Goal: Task Accomplishment & Management: Manage account settings

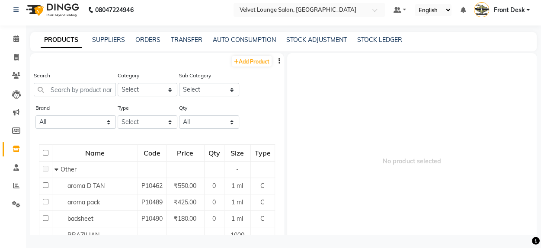
drag, startPoint x: 61, startPoint y: 82, endPoint x: 64, endPoint y: 90, distance: 8.6
click at [64, 90] on div "Search" at bounding box center [75, 84] width 82 height 26
click at [64, 90] on input "text" at bounding box center [75, 89] width 82 height 13
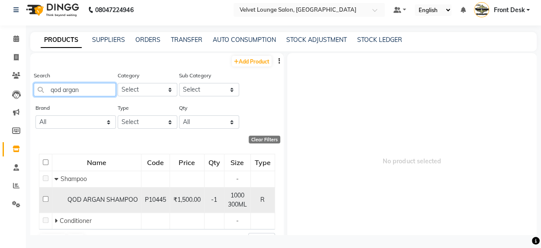
type input "qod argan"
click at [46, 199] on input "checkbox" at bounding box center [46, 199] width 6 height 6
checkbox input "true"
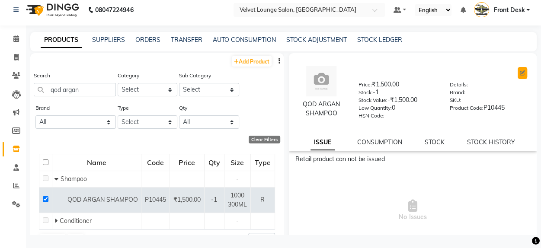
click at [518, 76] on button at bounding box center [523, 73] width 10 height 12
select select "R"
select select "1100"
select select "true"
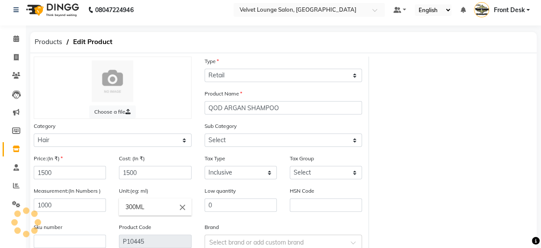
select select "1101"
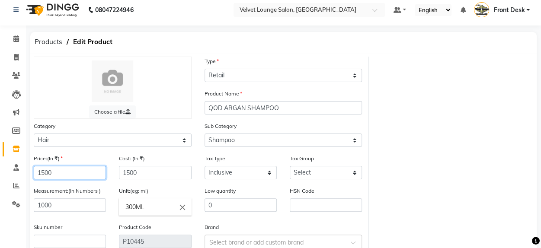
click at [49, 172] on input "1500" at bounding box center [70, 172] width 72 height 13
type input "1650"
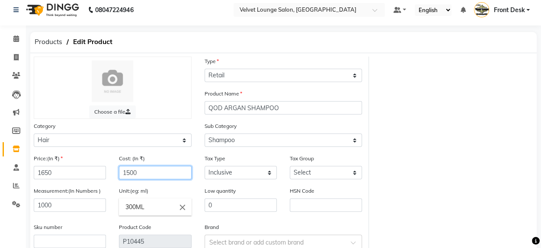
click at [136, 173] on input "1500" at bounding box center [155, 172] width 72 height 13
click at [133, 173] on input "1500" at bounding box center [155, 172] width 72 height 13
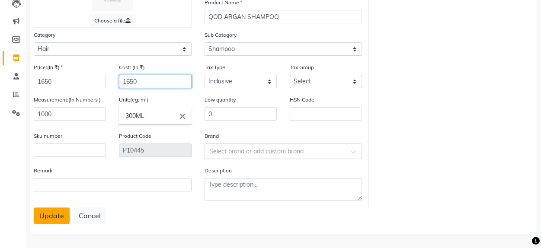
type input "1650"
click at [48, 212] on button "Update" at bounding box center [52, 216] width 36 height 16
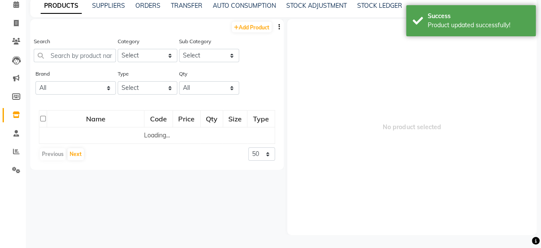
scroll to position [6, 0]
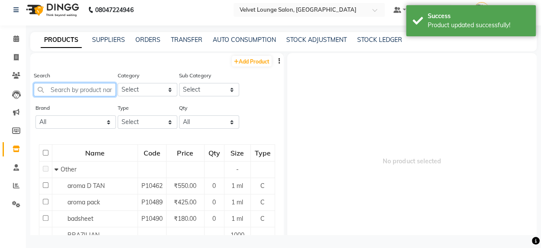
click at [72, 93] on input "text" at bounding box center [75, 89] width 82 height 13
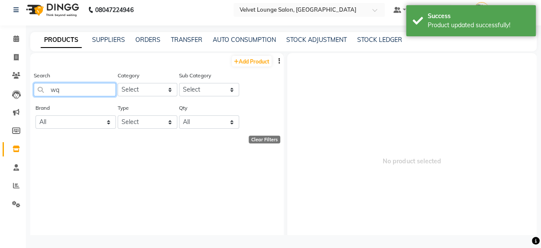
type input "w"
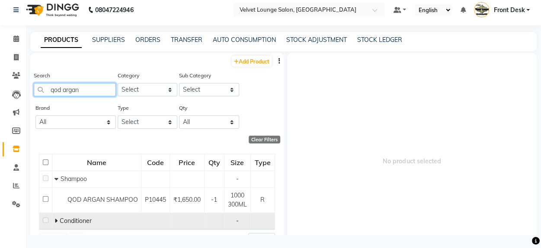
type input "qod argan"
click at [60, 220] on span "Conditioner" at bounding box center [76, 221] width 32 height 8
click at [58, 220] on span at bounding box center [56, 221] width 5 height 8
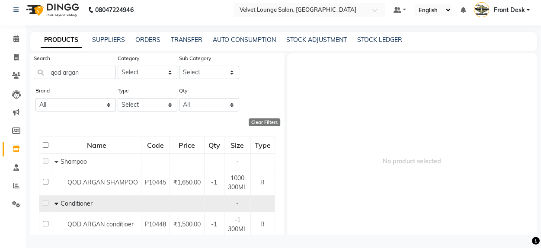
scroll to position [35, 0]
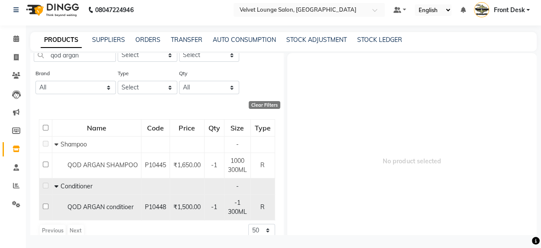
click at [47, 207] on input "checkbox" at bounding box center [46, 207] width 6 height 6
checkbox input "true"
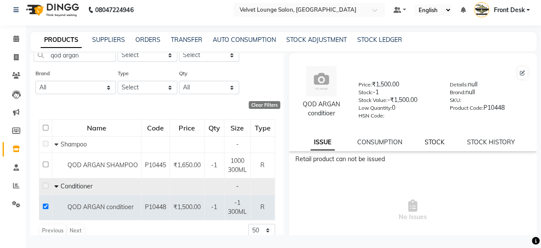
click at [434, 143] on link "STOCK" at bounding box center [435, 142] width 20 height 8
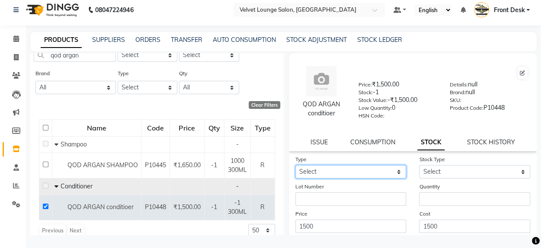
click at [387, 171] on select "Select In Out" at bounding box center [350, 171] width 111 height 13
click at [520, 73] on icon at bounding box center [522, 72] width 5 height 5
select select "true"
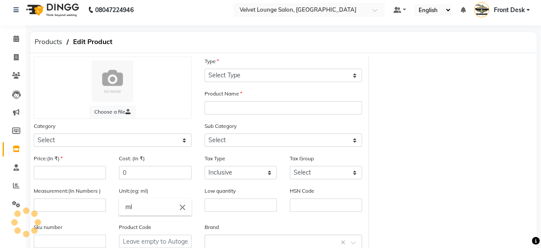
select select "R"
type input "QOD ARGAN conditioer"
select select
type input "1500"
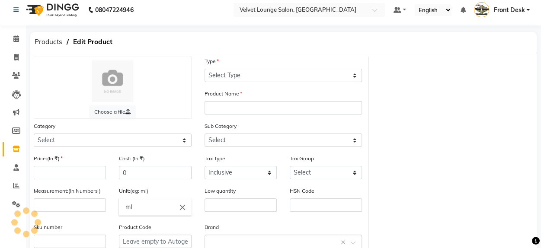
type input "1500"
type input "-1"
type input "300ML"
type input "0"
type input "P10448"
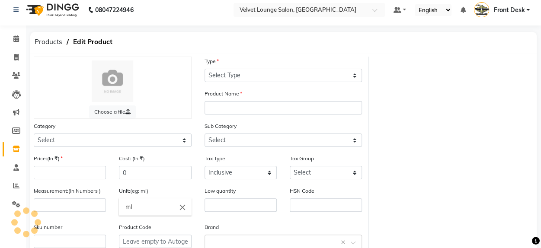
type textarea "null"
select select "1100"
select select "1102"
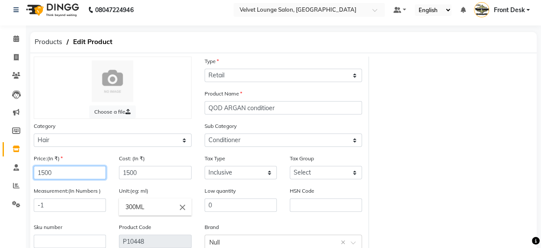
click at [47, 170] on input "1500" at bounding box center [70, 172] width 72 height 13
type input "1650"
click at [540, 230] on main "Products Edit Product Choose a file Type Select Type Both Retail Consumable Pro…" at bounding box center [283, 186] width 515 height 308
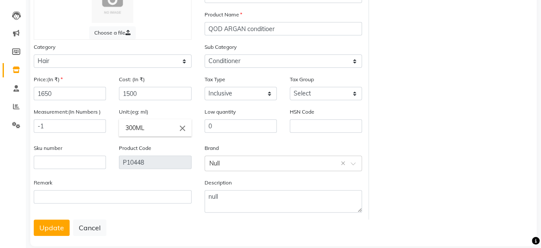
scroll to position [97, 0]
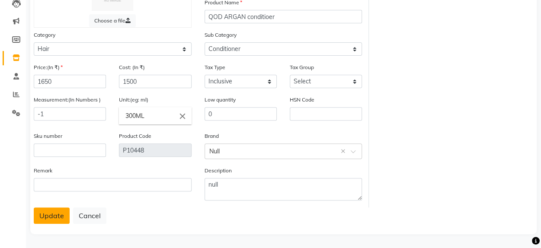
click at [56, 213] on button "Update" at bounding box center [52, 216] width 36 height 16
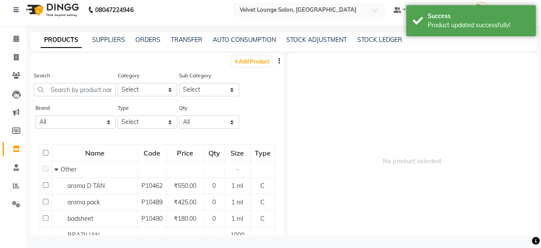
scroll to position [6, 0]
click at [77, 87] on input "text" at bounding box center [75, 89] width 82 height 13
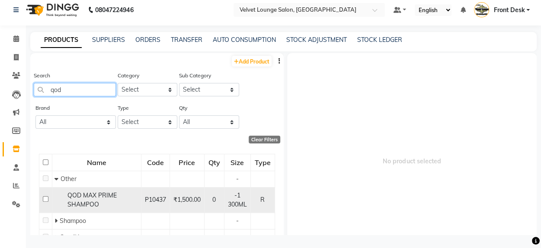
type input "qod"
click at [44, 198] on input "checkbox" at bounding box center [46, 199] width 6 height 6
checkbox input "true"
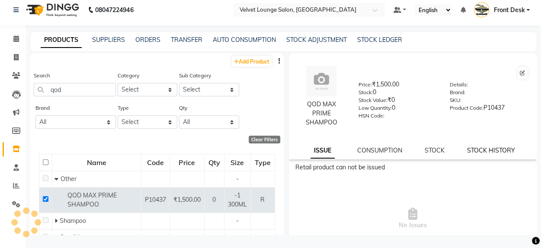
click at [478, 151] on link "STOCK HISTORY" at bounding box center [491, 151] width 48 height 8
select select "all"
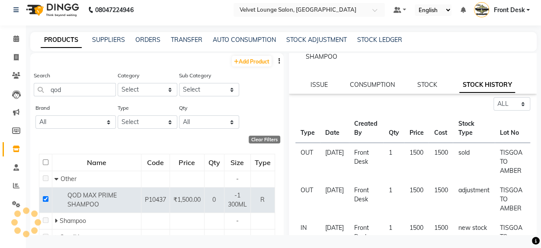
scroll to position [69, 0]
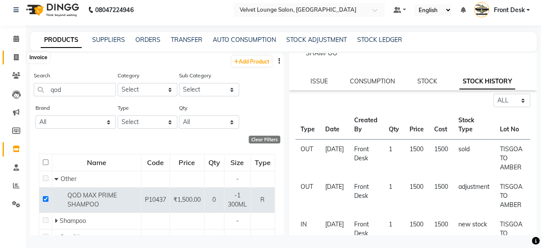
click at [16, 55] on icon at bounding box center [16, 57] width 5 height 6
select select "service"
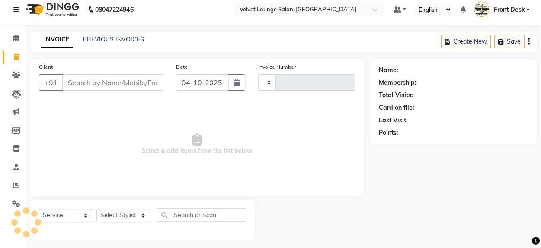
scroll to position [11, 0]
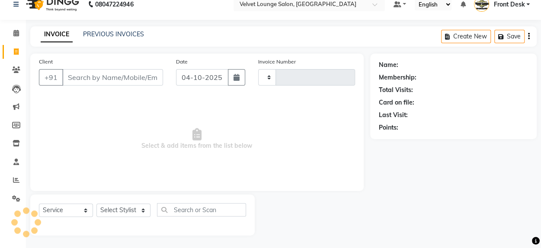
type input "2054"
select select "5962"
click at [113, 34] on link "PREVIOUS INVOICES" at bounding box center [113, 34] width 61 height 8
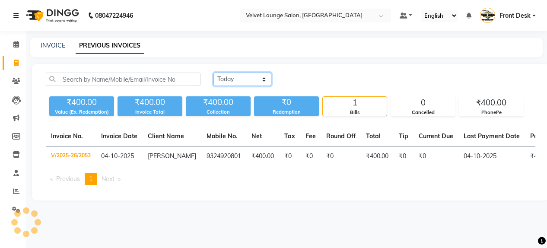
click at [248, 77] on select "[DATE] [DATE] Custom Range" at bounding box center [243, 79] width 58 height 13
select select "yesterday"
click at [214, 73] on select "[DATE] [DATE] Custom Range" at bounding box center [243, 79] width 58 height 13
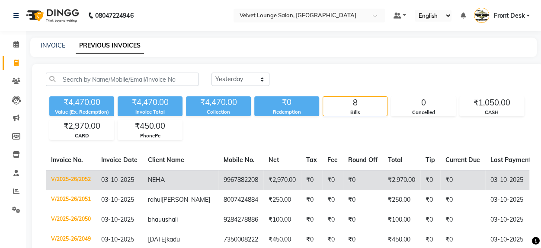
click at [420, 185] on td "₹0" at bounding box center [430, 180] width 20 height 20
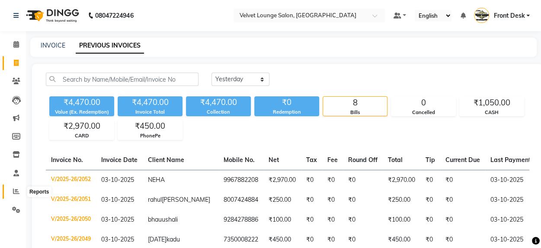
click at [16, 188] on span at bounding box center [16, 192] width 15 height 10
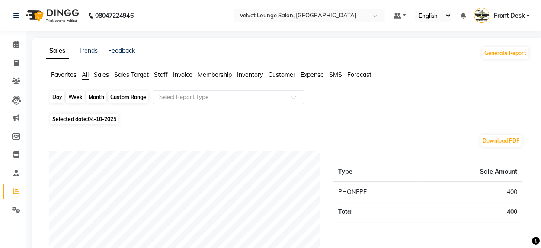
click at [58, 96] on div "Day" at bounding box center [57, 97] width 14 height 12
select select "10"
select select "2025"
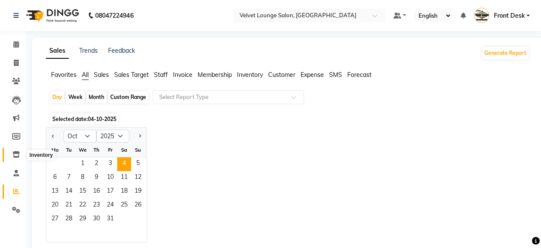
click at [19, 153] on icon at bounding box center [16, 154] width 7 height 6
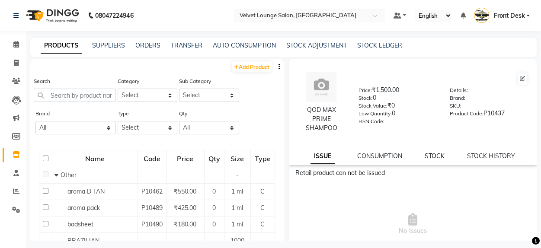
click at [426, 157] on link "STOCK" at bounding box center [435, 156] width 20 height 8
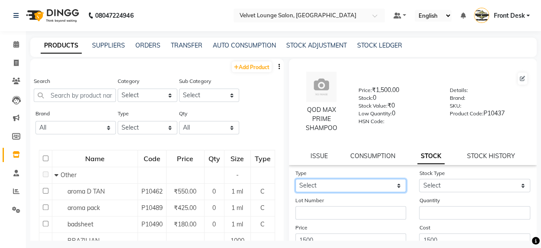
click at [383, 188] on select "Select In Out" at bounding box center [350, 185] width 111 height 13
select select "in"
click at [295, 179] on select "Select In Out" at bounding box center [350, 185] width 111 height 13
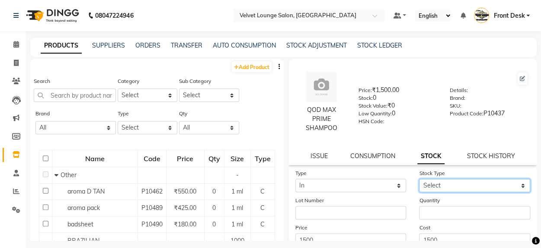
click at [446, 189] on select "Select New Stock Adjustment Return Other" at bounding box center [474, 185] width 111 height 13
select select "new stock"
click at [419, 179] on select "Select New Stock Adjustment Return Other" at bounding box center [474, 185] width 111 height 13
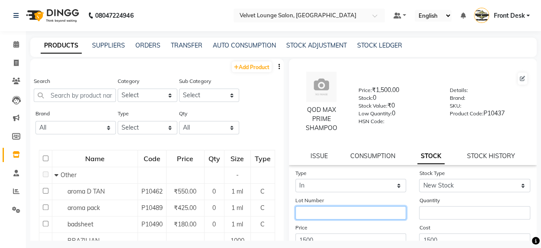
click at [368, 211] on input "text" at bounding box center [350, 212] width 111 height 13
type input "tisgoa to amber"
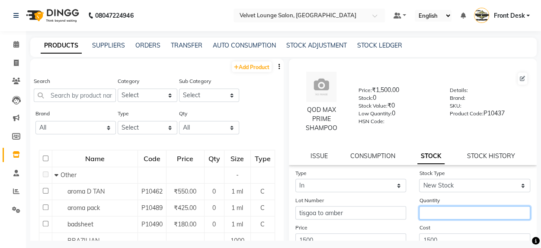
click at [423, 212] on input "number" at bounding box center [474, 212] width 111 height 13
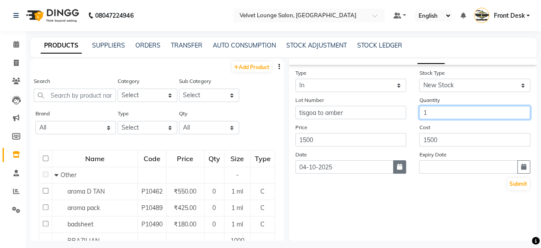
type input "1"
click at [397, 166] on icon "button" at bounding box center [399, 167] width 5 height 6
select select "10"
select select "2025"
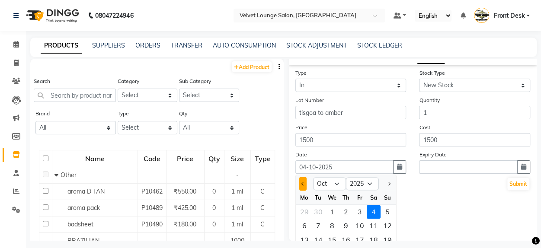
click at [302, 188] on button "Previous month" at bounding box center [302, 184] width 7 height 14
select select "9"
click at [358, 237] on div "19" at bounding box center [360, 240] width 14 height 14
type input "19-09-2025"
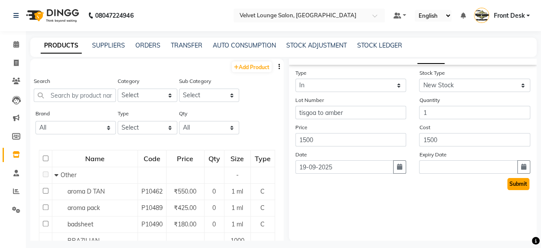
click at [515, 184] on button "Submit" at bounding box center [518, 184] width 22 height 12
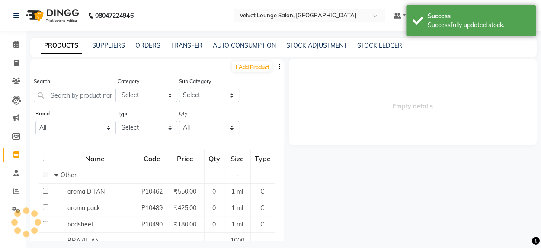
scroll to position [0, 0]
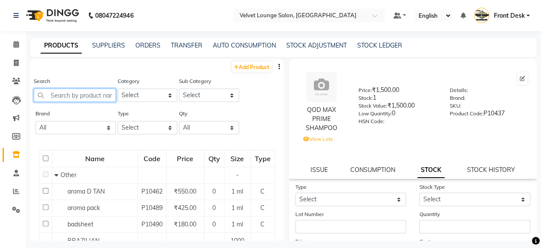
click at [96, 98] on input "text" at bounding box center [75, 95] width 82 height 13
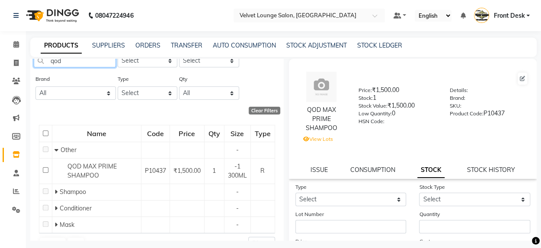
scroll to position [52, 0]
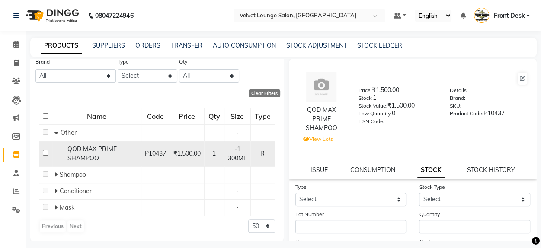
type input "qod"
click at [212, 152] on span "1" at bounding box center [213, 154] width 3 height 8
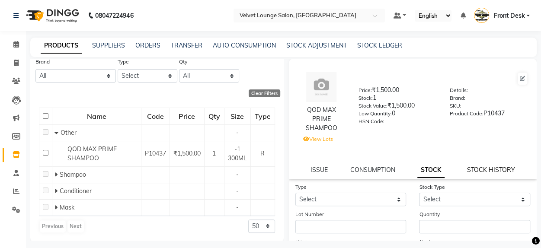
click at [483, 169] on link "STOCK HISTORY" at bounding box center [491, 170] width 48 height 8
select select "all"
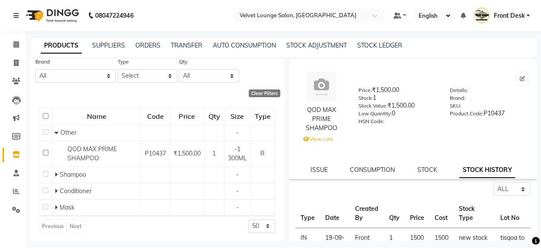
click at [374, 101] on div "Stock Value: ₹1,500.00" at bounding box center [397, 107] width 78 height 12
click at [519, 81] on button at bounding box center [523, 79] width 10 height 12
select select "R"
select select "1000"
select select "true"
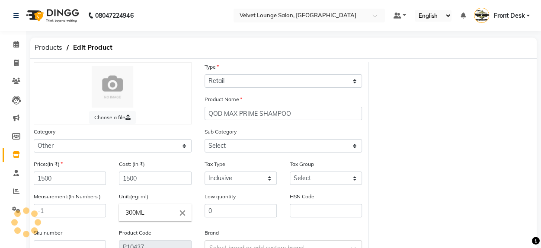
select select "1002"
click at [70, 207] on input "-1" at bounding box center [70, 210] width 72 height 13
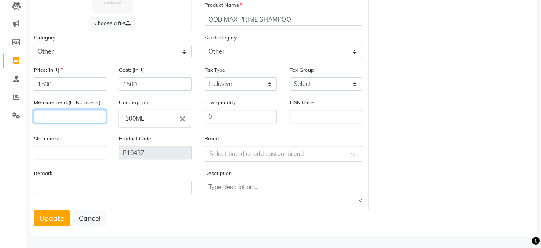
scroll to position [97, 0]
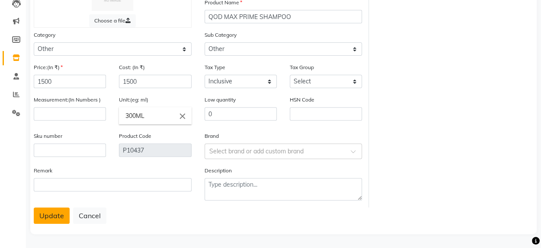
click at [55, 215] on button "Update" at bounding box center [52, 216] width 36 height 16
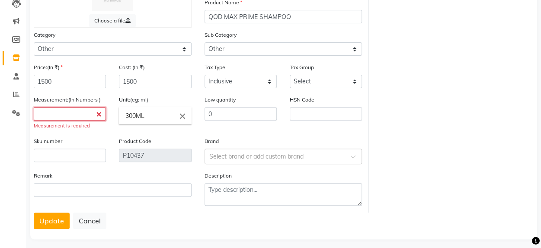
click at [70, 111] on input "number" at bounding box center [70, 113] width 72 height 13
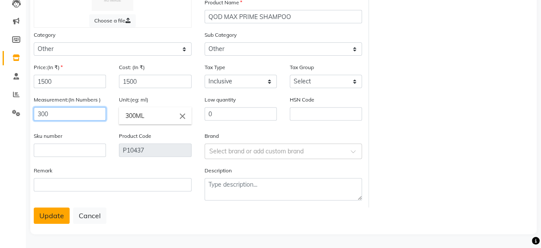
type input "300"
click at [63, 216] on button "Update" at bounding box center [52, 216] width 36 height 16
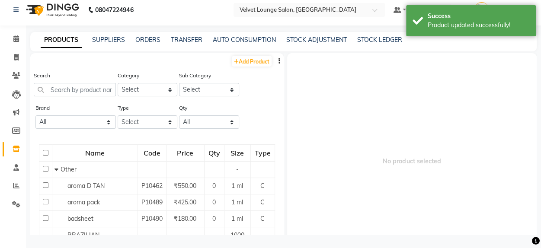
scroll to position [6, 0]
click at [98, 94] on input "text" at bounding box center [75, 89] width 82 height 13
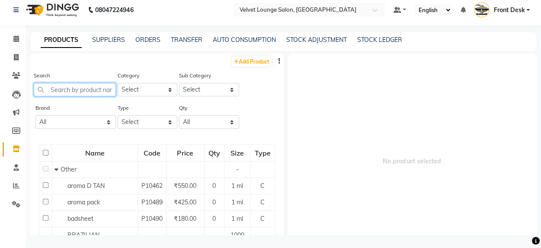
type input "o"
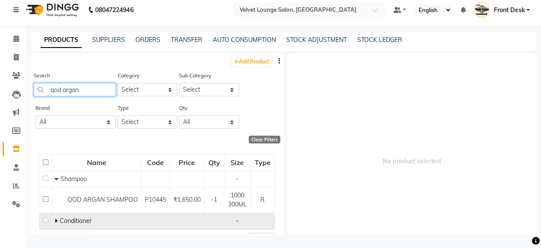
type input "qod argan"
click at [55, 220] on icon at bounding box center [55, 221] width 3 height 6
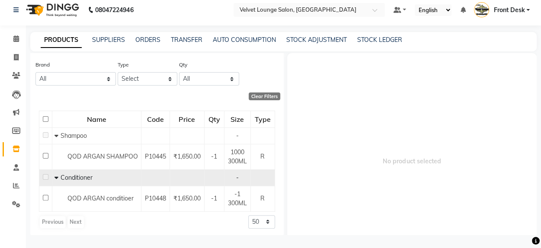
scroll to position [45, 0]
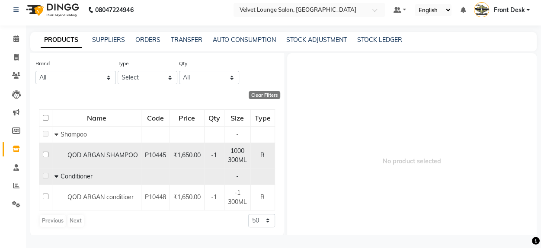
click at [46, 154] on input "checkbox" at bounding box center [46, 155] width 6 height 6
checkbox input "true"
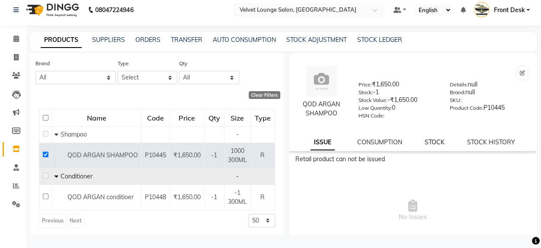
click at [430, 142] on link "STOCK" at bounding box center [435, 142] width 20 height 8
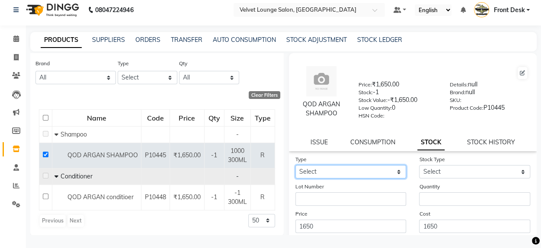
click at [378, 173] on select "Select In Out" at bounding box center [350, 171] width 111 height 13
select select "in"
click at [295, 165] on select "Select In Out" at bounding box center [350, 171] width 111 height 13
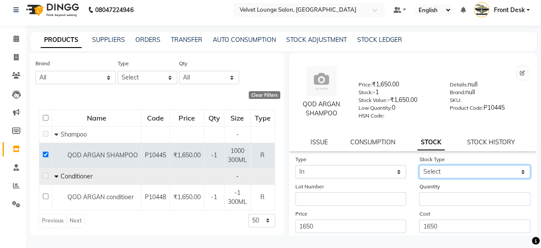
click at [442, 174] on select "Select New Stock Adjustment Return Other" at bounding box center [474, 171] width 111 height 13
select select "new stock"
click at [419, 165] on select "Select New Stock Adjustment Return Other" at bounding box center [474, 171] width 111 height 13
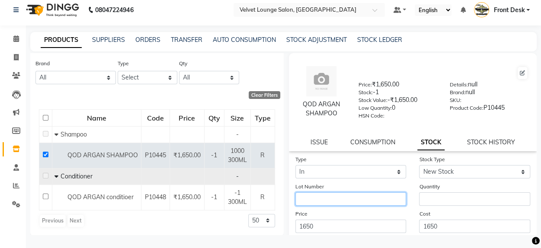
click at [331, 198] on input "text" at bounding box center [350, 198] width 111 height 13
type input "tisgoa to amber"
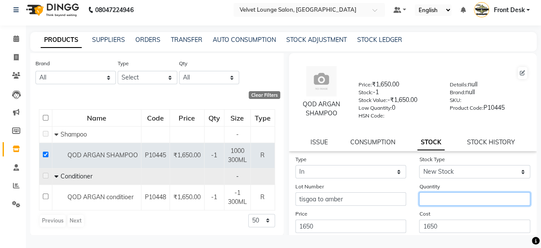
click at [429, 198] on input "number" at bounding box center [474, 198] width 111 height 13
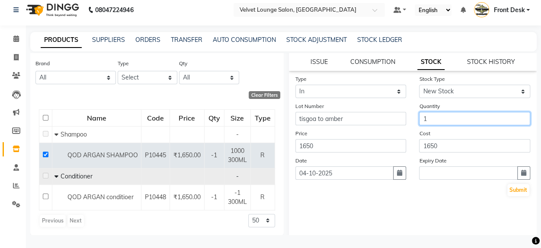
scroll to position [93, 0]
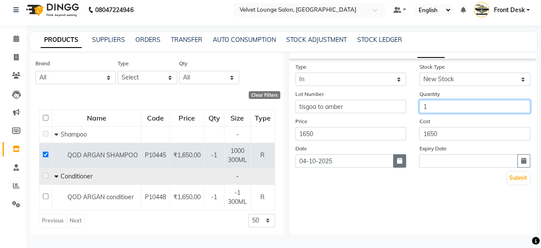
type input "1"
click at [398, 163] on icon "button" at bounding box center [399, 161] width 5 height 6
select select "10"
select select "2025"
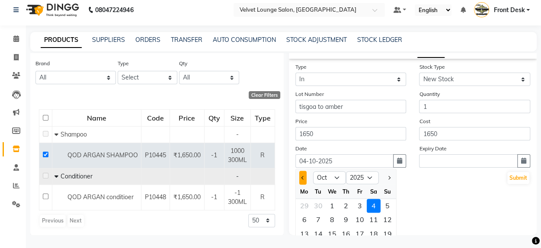
click at [301, 181] on button "Previous month" at bounding box center [302, 178] width 7 height 14
select select "9"
click at [360, 232] on div "19" at bounding box center [360, 234] width 14 height 14
type input "19-09-2025"
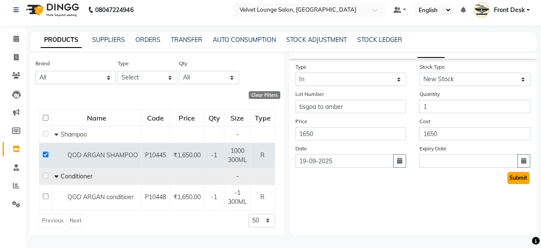
click at [507, 181] on button "Submit" at bounding box center [518, 178] width 22 height 12
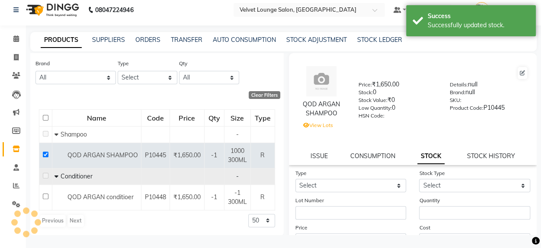
scroll to position [0, 0]
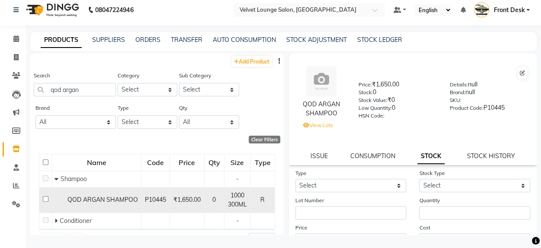
click at [48, 200] on input "checkbox" at bounding box center [46, 199] width 6 height 6
checkbox input "true"
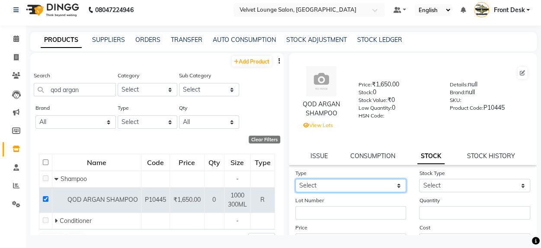
click at [364, 180] on select "Select In Out" at bounding box center [350, 185] width 111 height 13
select select "in"
click at [295, 179] on select "Select In Out" at bounding box center [350, 185] width 111 height 13
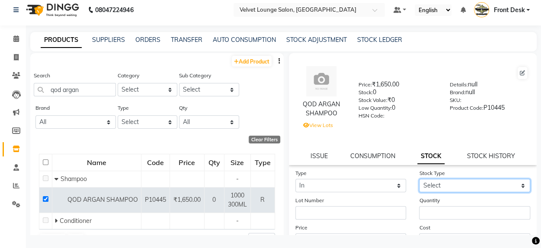
click at [449, 185] on select "Select New Stock Adjustment Return Other" at bounding box center [474, 185] width 111 height 13
select select "new stock"
click at [419, 179] on select "Select New Stock Adjustment Return Other" at bounding box center [474, 185] width 111 height 13
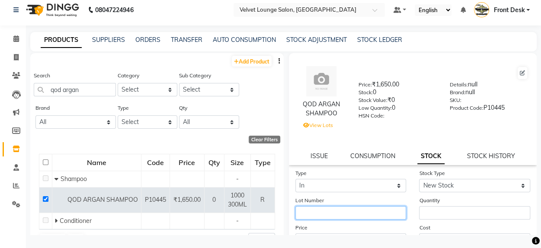
click at [350, 216] on input "text" at bounding box center [350, 212] width 111 height 13
type input "tisgoa to amber"
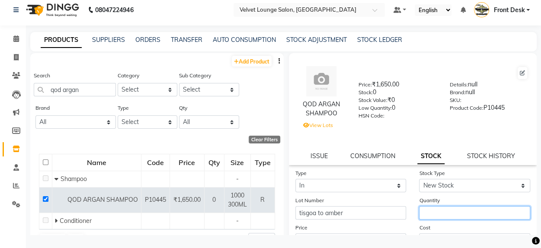
click at [442, 214] on input "number" at bounding box center [474, 212] width 111 height 13
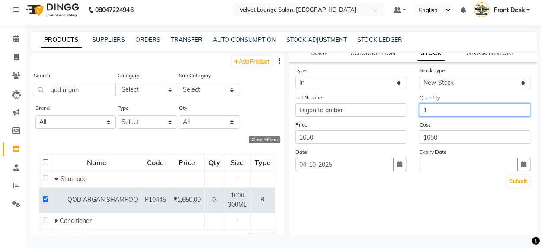
scroll to position [106, 0]
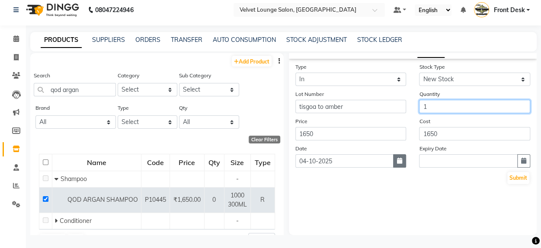
type input "1"
click at [396, 166] on button "button" at bounding box center [399, 160] width 13 height 13
select select "10"
select select "2025"
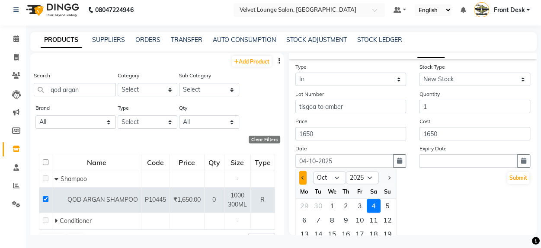
click at [306, 177] on div at bounding box center [304, 178] width 17 height 14
click at [303, 181] on button "Previous month" at bounding box center [302, 178] width 7 height 14
select select "9"
click at [357, 232] on div "19" at bounding box center [360, 234] width 14 height 14
type input "19-09-2025"
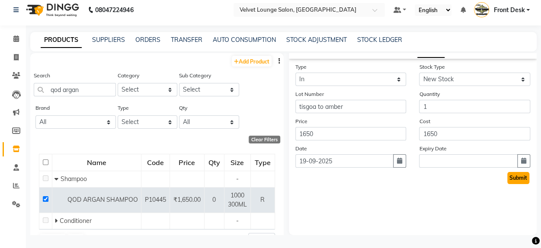
click at [508, 183] on button "Submit" at bounding box center [518, 178] width 22 height 12
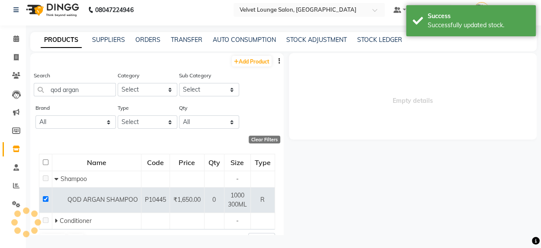
scroll to position [0, 0]
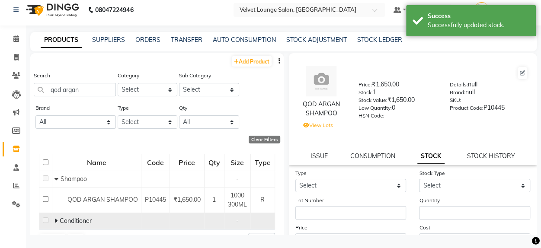
click at [53, 217] on td "Conditioner" at bounding box center [96, 221] width 89 height 16
click at [54, 219] on icon at bounding box center [55, 221] width 3 height 6
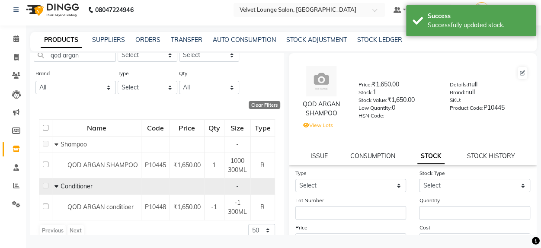
scroll to position [45, 0]
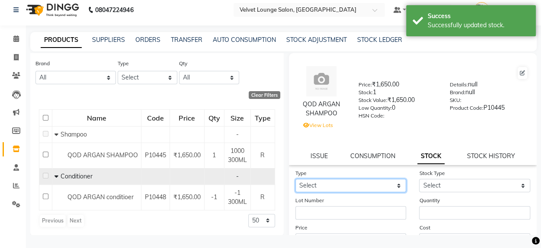
click at [362, 184] on select "Select In Out" at bounding box center [350, 185] width 111 height 13
select select "in"
click at [295, 179] on select "Select In Out" at bounding box center [350, 185] width 111 height 13
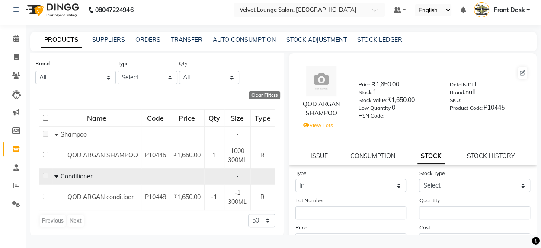
click at [422, 192] on form "Type Select In Out Stock Type Select New Stock Adjustment Return Other Lot Numb…" at bounding box center [412, 230] width 235 height 123
click at [427, 179] on select "Select New Stock Adjustment Return Other" at bounding box center [474, 185] width 111 height 13
select select "new stock"
click at [419, 179] on select "Select New Stock Adjustment Return Other" at bounding box center [474, 185] width 111 height 13
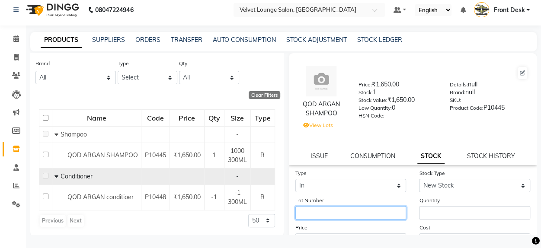
click at [350, 214] on input "text" at bounding box center [350, 212] width 111 height 13
type input "tisgoa to amber"
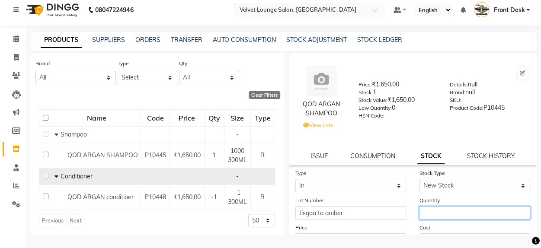
click at [426, 209] on input "number" at bounding box center [474, 212] width 111 height 13
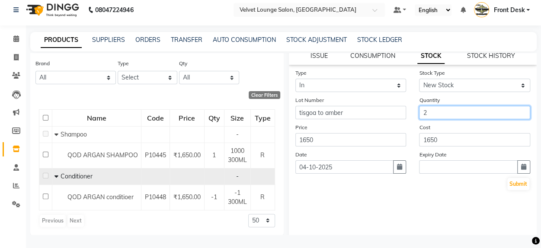
scroll to position [106, 0]
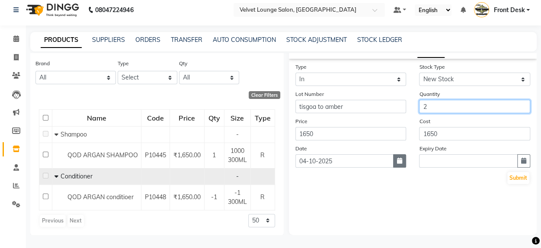
type input "2"
click at [397, 161] on icon "button" at bounding box center [399, 161] width 5 height 6
select select "10"
select select "2025"
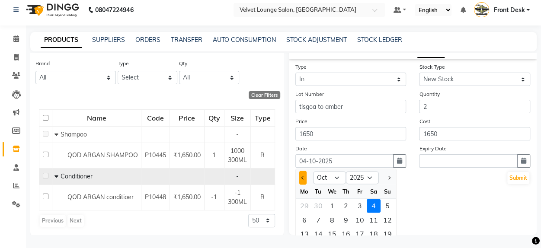
click at [304, 176] on button "Previous month" at bounding box center [302, 178] width 7 height 14
select select "9"
click at [358, 232] on div "19" at bounding box center [360, 234] width 14 height 14
type input "19-09-2025"
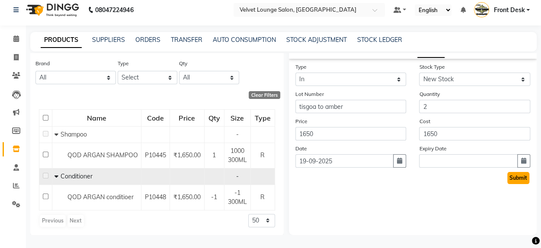
click at [507, 179] on button "Submit" at bounding box center [518, 178] width 22 height 12
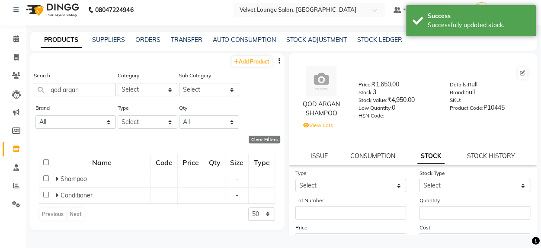
scroll to position [0, 0]
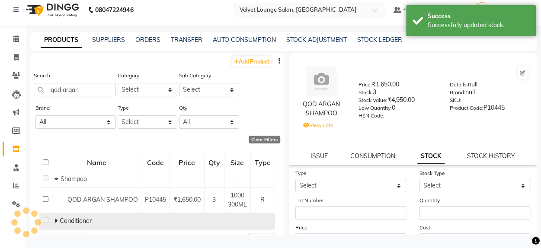
click at [54, 220] on icon at bounding box center [55, 221] width 3 height 6
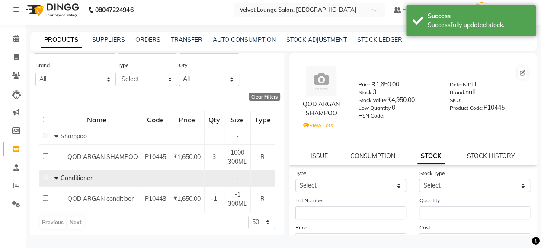
scroll to position [45, 0]
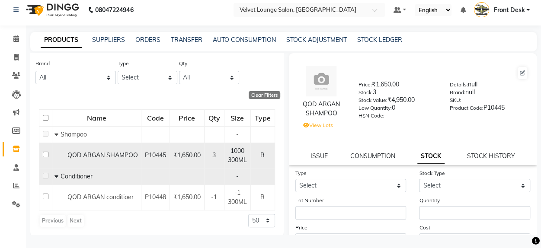
click at [212, 157] on span "3" at bounding box center [213, 155] width 3 height 8
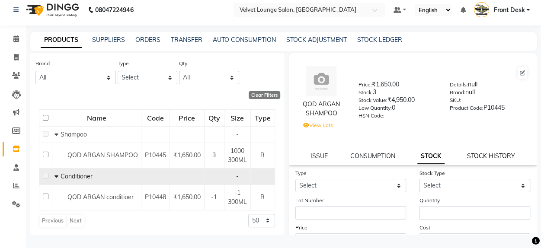
click at [485, 155] on link "STOCK HISTORY" at bounding box center [491, 156] width 48 height 8
select select "all"
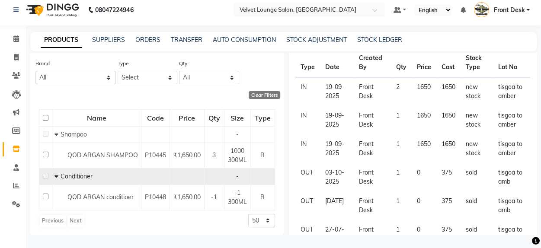
scroll to position [138, 0]
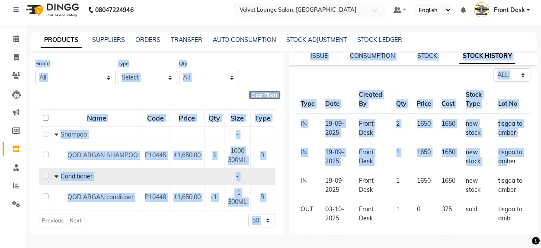
drag, startPoint x: 499, startPoint y: 128, endPoint x: 550, endPoint y: 46, distance: 95.7
click at [540, 46] on html "08047224946 Select Location × Velvet Lounge Salon, Shiv Mandir Road Default Pan…" at bounding box center [270, 118] width 541 height 248
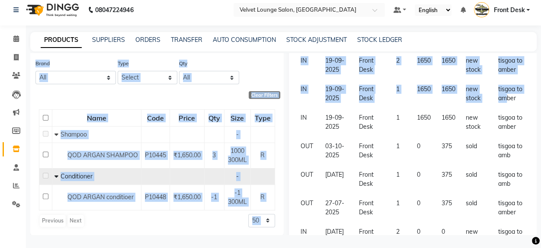
scroll to position [4, 0]
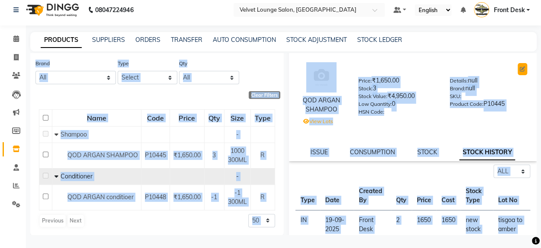
click at [520, 68] on icon at bounding box center [522, 69] width 5 height 5
select select "R"
select select "1100"
select select "true"
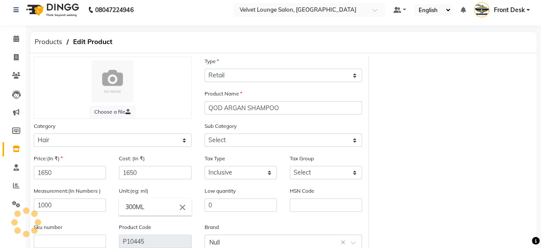
select select "1101"
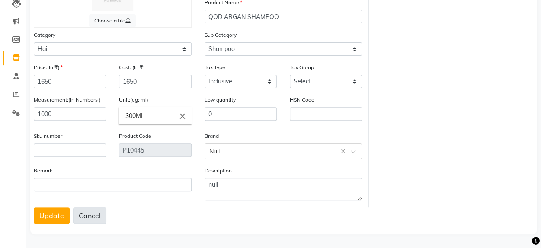
click at [95, 210] on button "Cancel" at bounding box center [89, 216] width 33 height 16
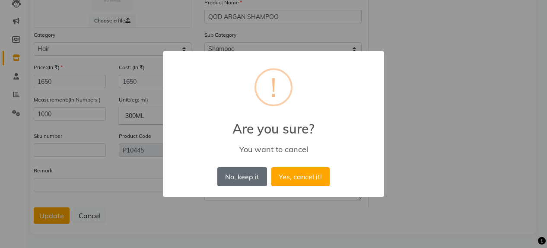
click at [254, 172] on button "No, keep it" at bounding box center [241, 176] width 49 height 19
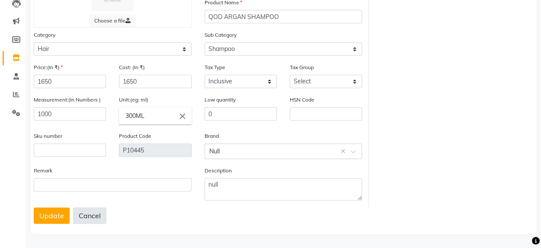
click at [79, 217] on button "Cancel" at bounding box center [89, 216] width 33 height 16
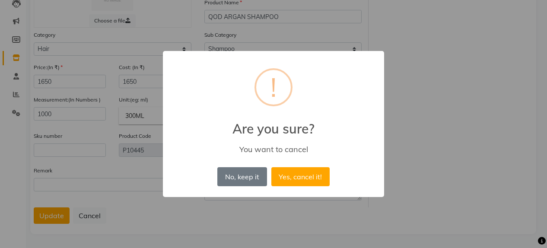
click at [55, 218] on div "× ! Are you sure? You want to cancel No, keep it No Yes, cancel it!" at bounding box center [273, 124] width 547 height 248
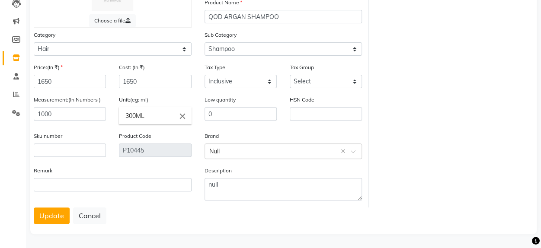
click at [55, 218] on button "Update" at bounding box center [52, 216] width 36 height 16
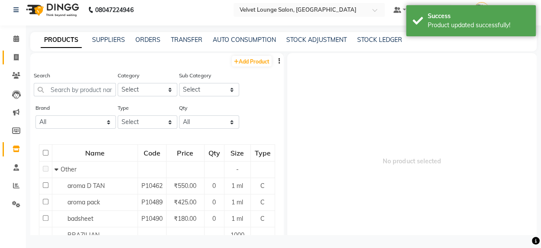
scroll to position [6, 0]
click at [14, 28] on div "Calendar Invoice Clients Leads Marketing Members Inventory Staff Reports Settin…" at bounding box center [58, 127] width 117 height 216
click at [74, 91] on input "text" at bounding box center [75, 89] width 82 height 13
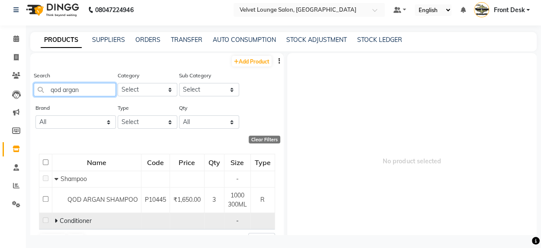
type input "qod argan"
click at [56, 220] on icon at bounding box center [55, 221] width 3 height 6
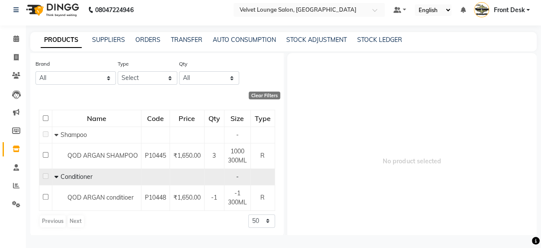
scroll to position [45, 0]
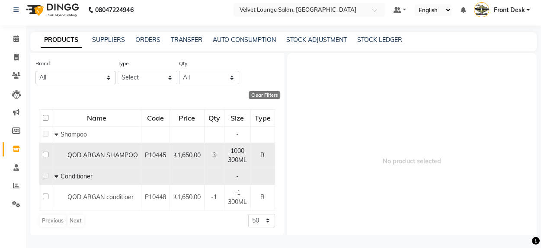
click at [208, 152] on div "3" at bounding box center [214, 155] width 13 height 9
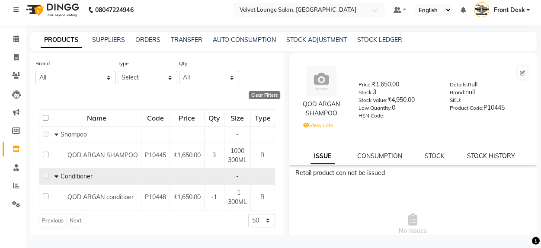
click at [487, 155] on link "STOCK HISTORY" at bounding box center [491, 156] width 48 height 8
select select "all"
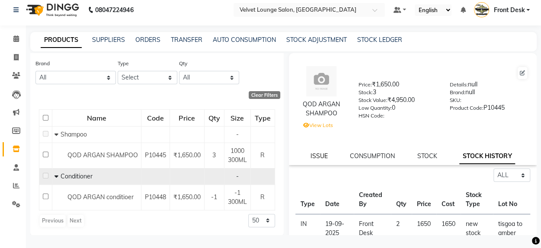
click at [324, 157] on link "ISSUE" at bounding box center [318, 156] width 17 height 8
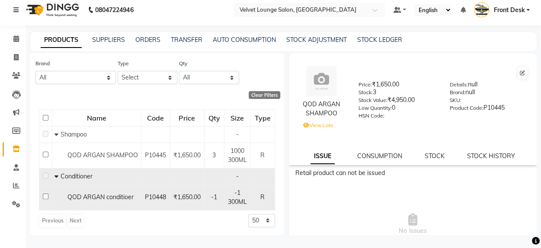
click at [43, 196] on input "checkbox" at bounding box center [46, 197] width 6 height 6
checkbox input "true"
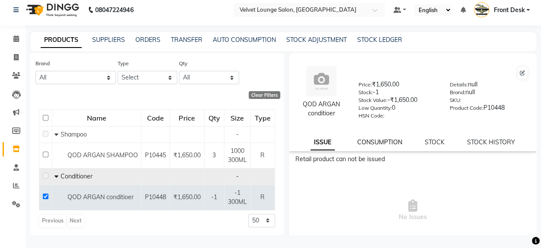
click at [389, 143] on link "CONSUMPTION" at bounding box center [379, 142] width 45 height 8
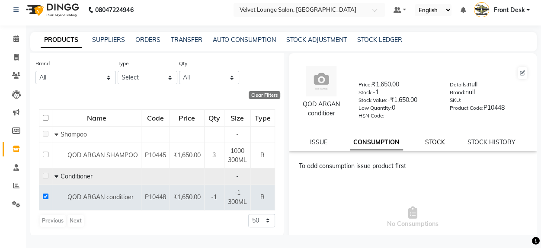
click at [432, 144] on link "STOCK" at bounding box center [435, 142] width 20 height 8
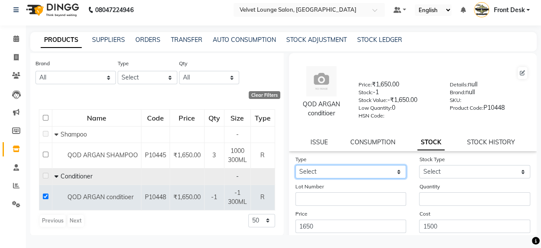
click at [354, 171] on select "Select In Out" at bounding box center [350, 171] width 111 height 13
select select "in"
click at [295, 165] on select "Select In Out" at bounding box center [350, 171] width 111 height 13
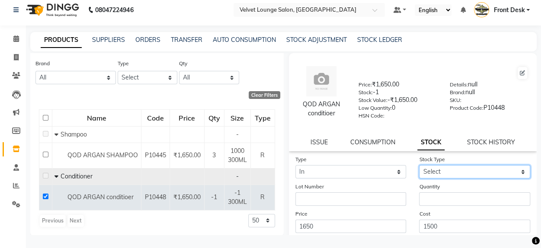
click at [437, 168] on select "Select New Stock Adjustment Return Other" at bounding box center [474, 171] width 111 height 13
select select "new stock"
click at [419, 165] on select "Select New Stock Adjustment Return Other" at bounding box center [474, 171] width 111 height 13
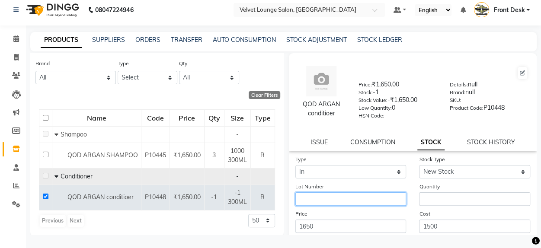
click at [335, 197] on input "text" at bounding box center [350, 198] width 111 height 13
type input "tisgoa to amber"
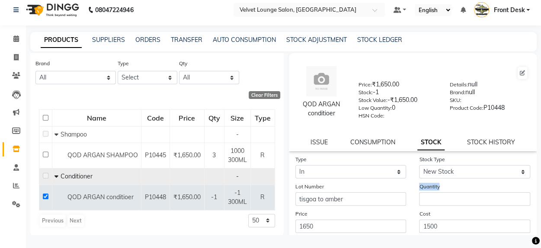
click at [426, 194] on div "Quantity" at bounding box center [475, 194] width 124 height 24
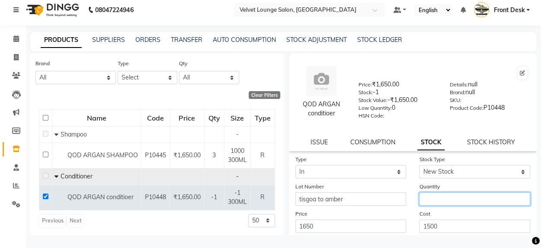
click at [426, 194] on input "number" at bounding box center [474, 198] width 111 height 13
type input "1"
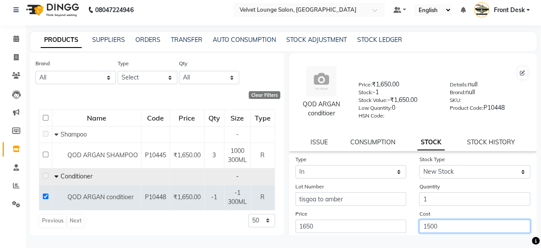
click at [428, 225] on input "1500" at bounding box center [474, 226] width 111 height 13
click at [431, 226] on input "150" at bounding box center [474, 226] width 111 height 13
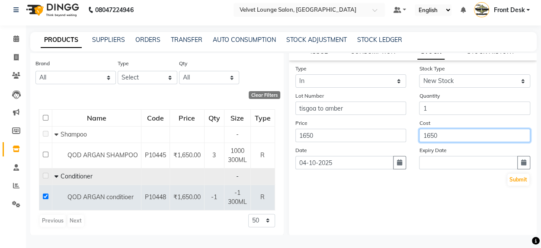
scroll to position [93, 0]
type input "1650"
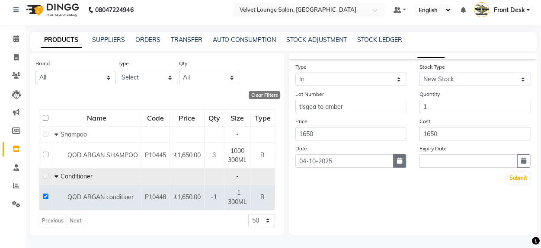
click at [397, 162] on icon "button" at bounding box center [399, 161] width 5 height 6
select select "10"
select select "2025"
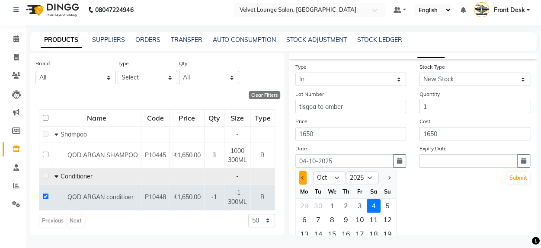
click at [304, 178] on span "Previous month" at bounding box center [302, 177] width 3 height 3
select select "9"
click at [357, 233] on div "19" at bounding box center [360, 234] width 14 height 14
type input "19-09-2025"
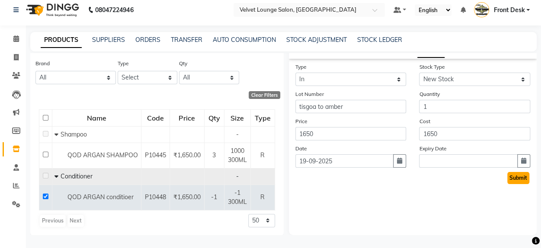
click at [516, 179] on button "Submit" at bounding box center [518, 178] width 22 height 12
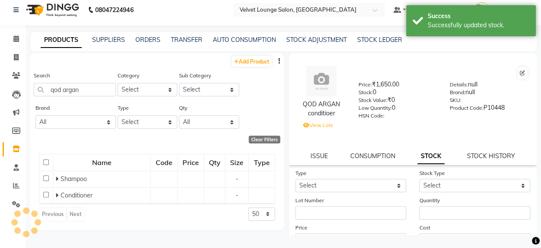
scroll to position [0, 0]
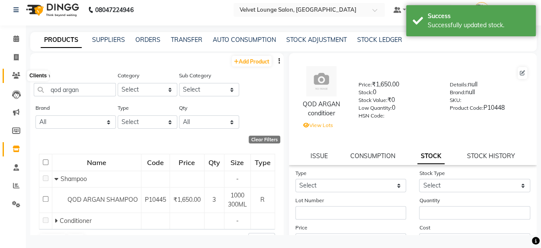
click at [15, 77] on icon at bounding box center [16, 75] width 8 height 6
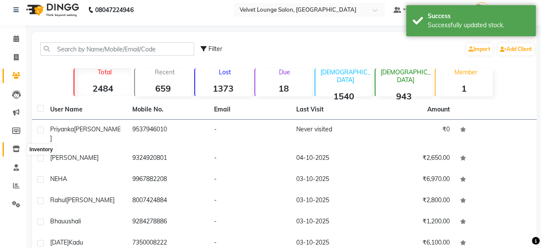
click at [16, 151] on icon at bounding box center [16, 149] width 7 height 6
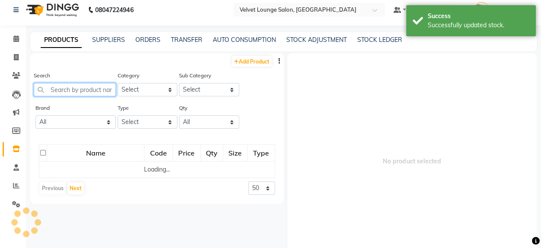
click at [85, 87] on input "text" at bounding box center [75, 89] width 82 height 13
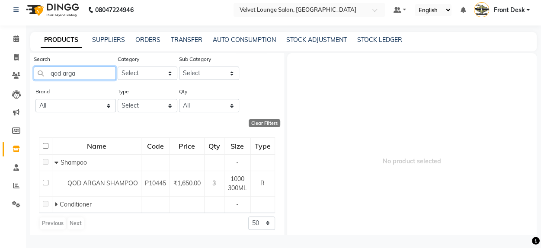
scroll to position [17, 0]
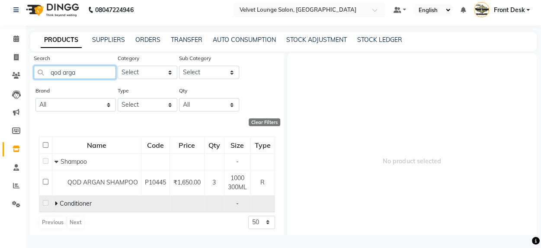
type input "qod arga"
click at [57, 202] on span at bounding box center [56, 204] width 5 height 8
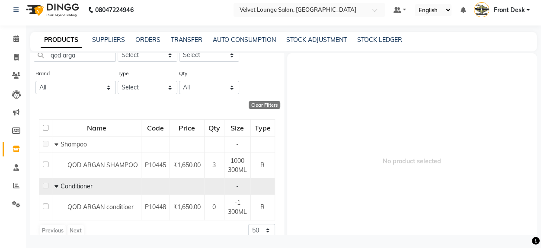
scroll to position [45, 0]
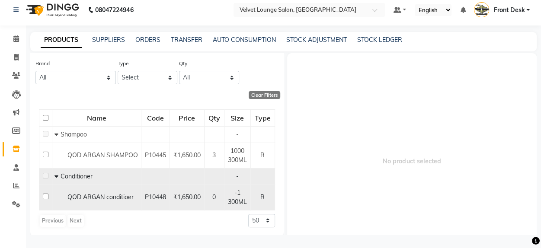
click at [45, 196] on input "checkbox" at bounding box center [46, 197] width 6 height 6
checkbox input "true"
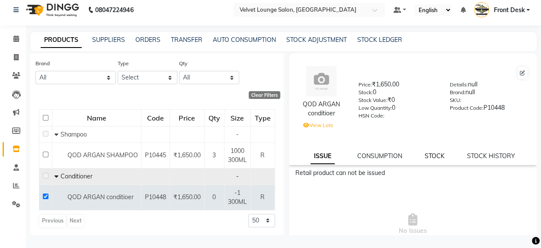
click at [430, 156] on link "STOCK" at bounding box center [435, 156] width 20 height 8
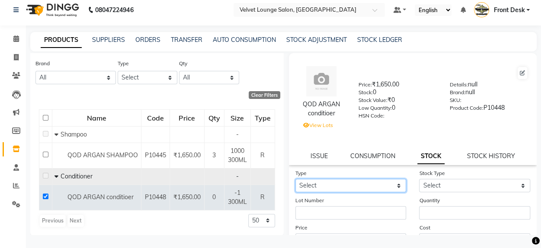
click at [382, 190] on select "Select In Out" at bounding box center [350, 185] width 111 height 13
select select "in"
click at [295, 179] on select "Select In Out" at bounding box center [350, 185] width 111 height 13
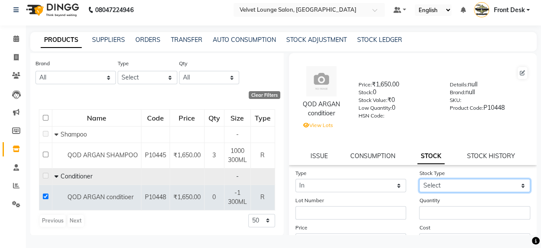
click at [428, 184] on select "Select New Stock Adjustment Return Other" at bounding box center [474, 185] width 111 height 13
select select "new stock"
click at [419, 179] on select "Select New Stock Adjustment Return Other" at bounding box center [474, 185] width 111 height 13
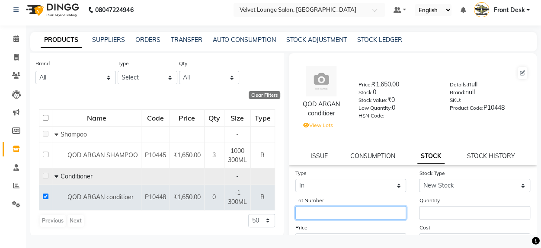
click at [347, 216] on input "text" at bounding box center [350, 212] width 111 height 13
type input "tisgoa to amber"
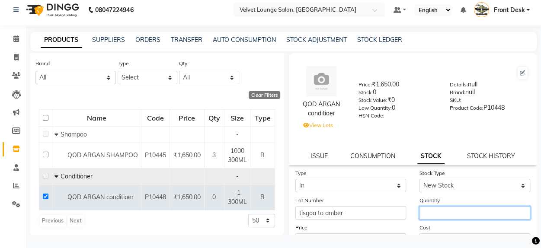
click at [432, 211] on input "number" at bounding box center [474, 212] width 111 height 13
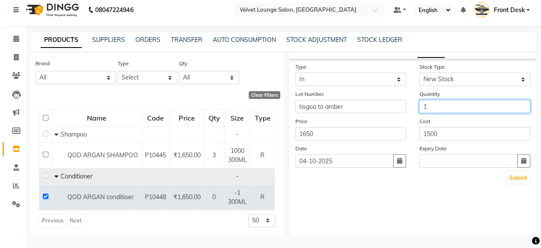
type input "1"
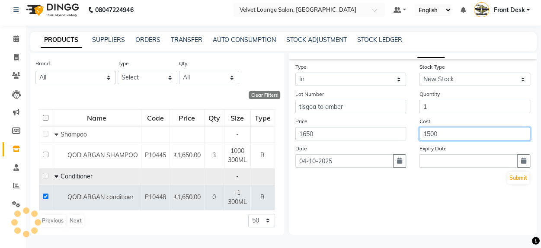
click at [428, 137] on input "1500" at bounding box center [474, 133] width 111 height 13
click at [432, 134] on input "1500" at bounding box center [474, 133] width 111 height 13
type input "1650"
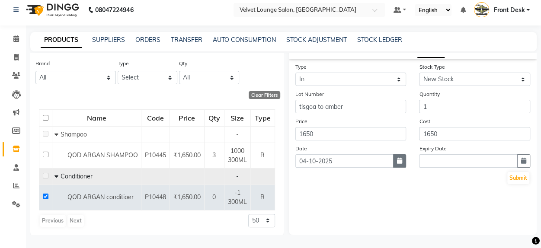
click at [397, 163] on icon "button" at bounding box center [399, 161] width 5 height 6
select select "10"
select select "2025"
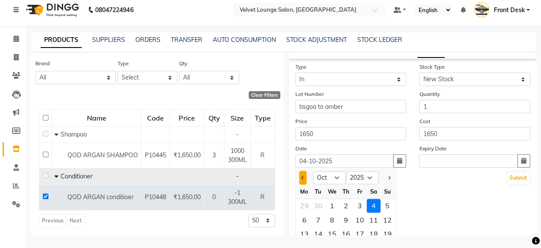
click at [302, 179] on button "Previous month" at bounding box center [302, 178] width 7 height 14
select select "9"
click at [356, 227] on div "19" at bounding box center [360, 234] width 14 height 14
type input "19-09-2025"
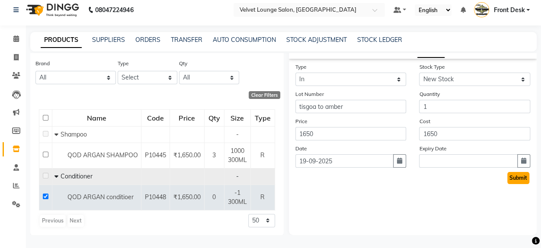
click at [509, 180] on button "Submit" at bounding box center [518, 178] width 22 height 12
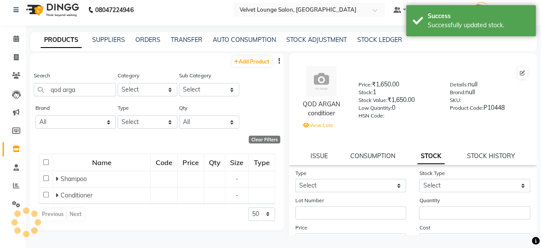
scroll to position [0, 0]
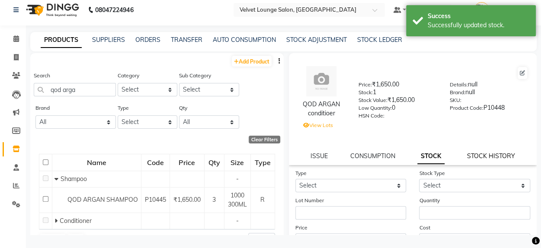
click at [476, 155] on link "STOCK HISTORY" at bounding box center [491, 156] width 48 height 8
select select "all"
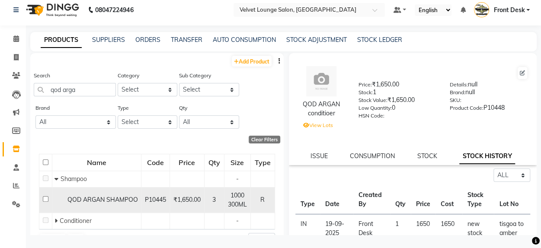
click at [45, 198] on input "checkbox" at bounding box center [46, 199] width 6 height 6
checkbox input "true"
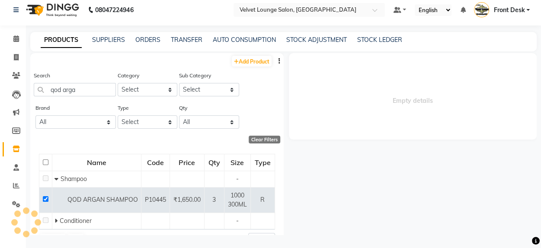
select select "all"
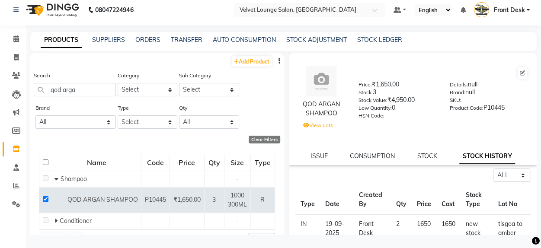
click at [393, 226] on td "2" at bounding box center [401, 228] width 21 height 29
click at [310, 38] on link "STOCK ADJUSTMENT" at bounding box center [316, 40] width 61 height 8
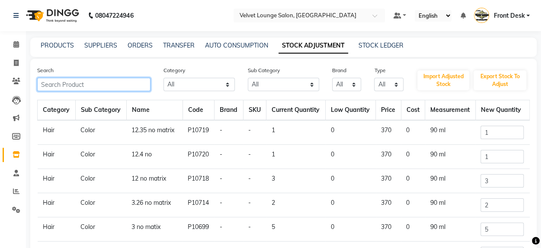
click at [119, 87] on input "text" at bounding box center [93, 84] width 113 height 13
type input "o"
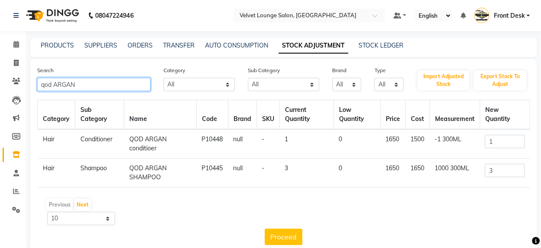
type input "qod ARGAN"
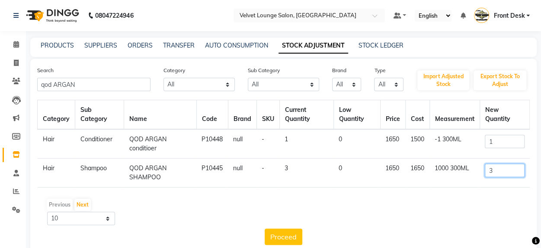
click at [499, 173] on input "3" at bounding box center [504, 170] width 39 height 13
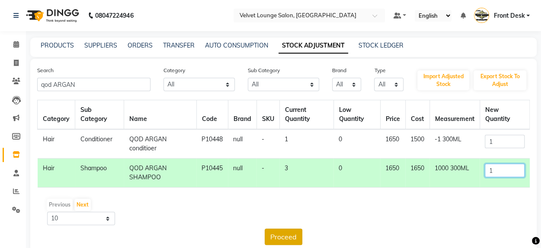
type input "1"
click at [295, 237] on button "Proceed" at bounding box center [284, 237] width 38 height 16
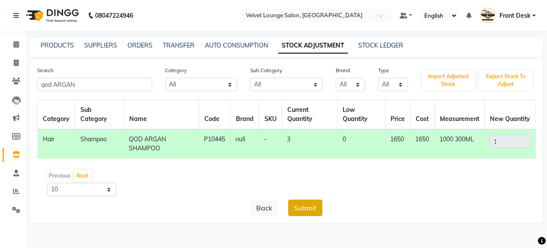
click at [302, 211] on button "Submit" at bounding box center [305, 208] width 34 height 16
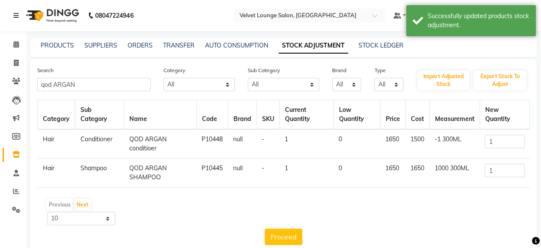
click at [453, 137] on td "-1 300ML" at bounding box center [454, 143] width 50 height 29
click at [441, 137] on td "-1 300ML" at bounding box center [454, 143] width 50 height 29
click at [459, 134] on td "-1 300ML" at bounding box center [454, 143] width 50 height 29
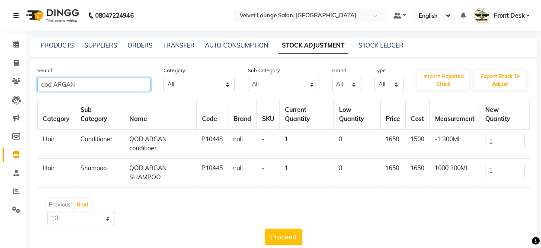
click at [119, 85] on input "qod ARGAN" at bounding box center [93, 84] width 113 height 13
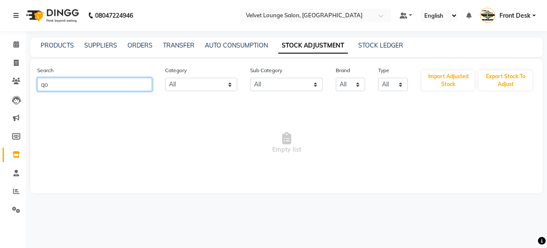
type input "q"
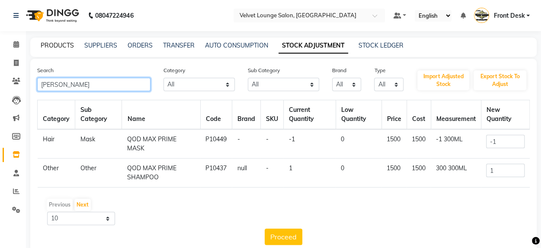
type input "[PERSON_NAME]"
click at [69, 43] on link "PRODUCTS" at bounding box center [57, 46] width 33 height 8
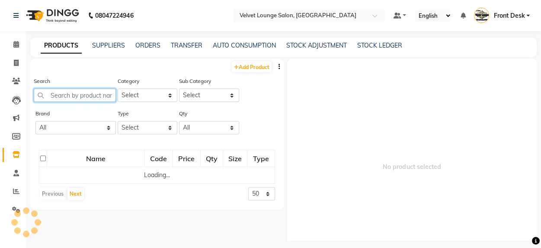
click at [70, 94] on input "text" at bounding box center [75, 95] width 82 height 13
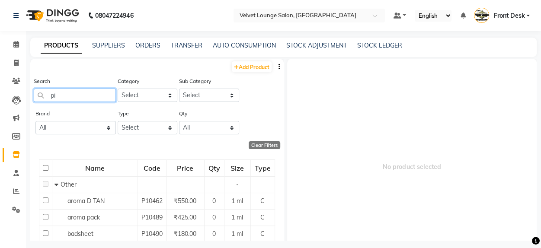
type input "p"
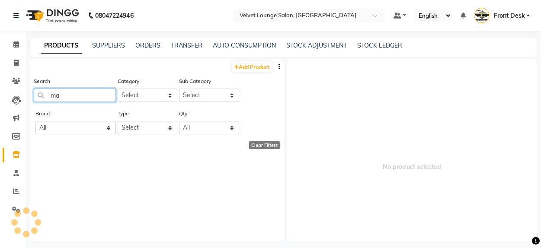
type input "m"
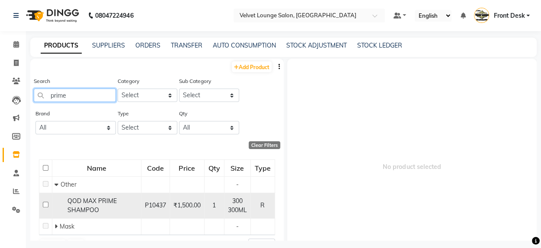
type input "prime"
click at [45, 205] on input "checkbox" at bounding box center [46, 205] width 6 height 6
checkbox input "true"
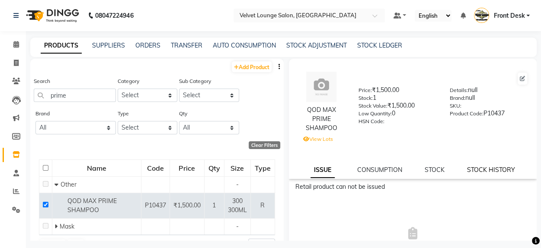
click at [491, 168] on link "STOCK HISTORY" at bounding box center [491, 170] width 48 height 8
select select "all"
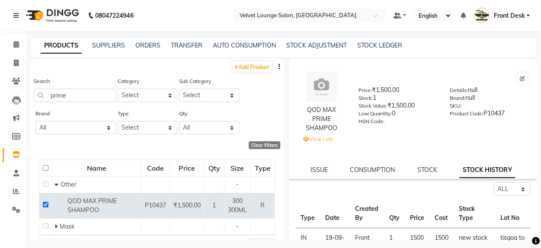
click at [309, 41] on div "STOCK ADJUSTMENT" at bounding box center [316, 45] width 61 height 9
click at [314, 46] on link "STOCK ADJUSTMENT" at bounding box center [316, 46] width 61 height 8
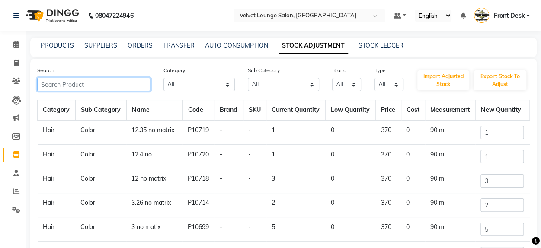
click at [120, 89] on input "text" at bounding box center [93, 84] width 113 height 13
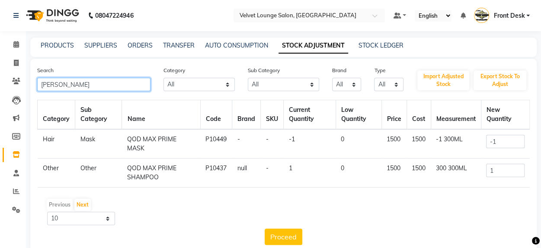
type input "[PERSON_NAME]"
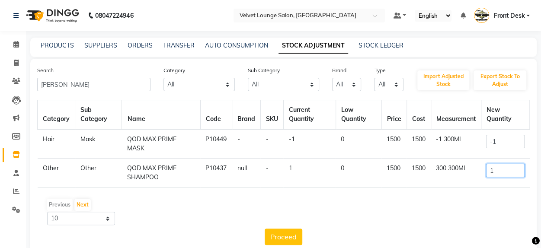
click at [502, 174] on input "1" at bounding box center [505, 170] width 38 height 13
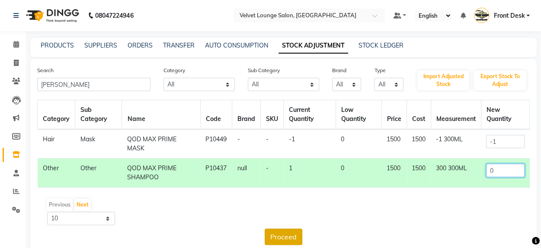
type input "0"
click at [284, 238] on button "Proceed" at bounding box center [284, 237] width 38 height 16
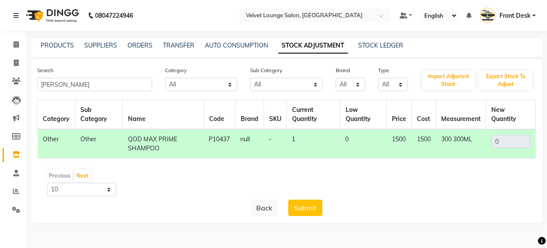
click at [284, 238] on div "08047224946 Select Location × Velvet Lounge Salon, Shiv Mandir Road Default Pan…" at bounding box center [273, 124] width 547 height 248
click at [304, 212] on button "Submit" at bounding box center [305, 208] width 34 height 16
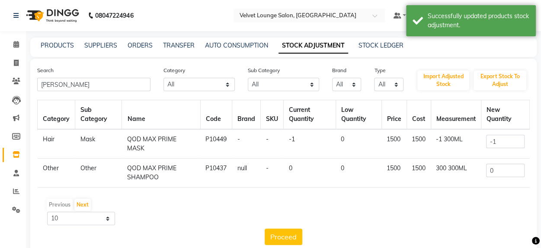
click at [23, 120] on li "Marketing" at bounding box center [13, 118] width 26 height 19
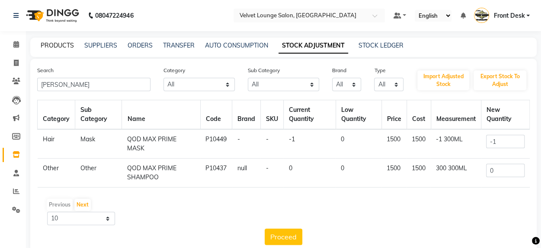
click at [57, 45] on link "PRODUCTS" at bounding box center [57, 46] width 33 height 8
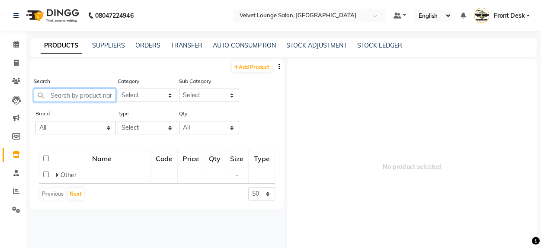
click at [80, 95] on input "text" at bounding box center [75, 95] width 82 height 13
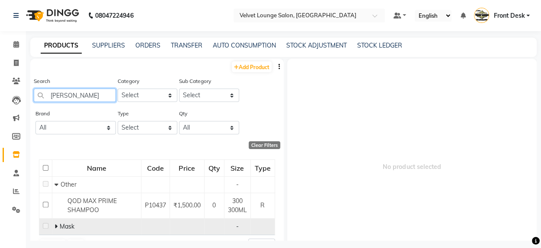
type input "[PERSON_NAME]"
click at [55, 227] on icon at bounding box center [55, 227] width 3 height 6
click at [276, 236] on div "Name Code Price Qty Size Type Other - QOD MAX PRIME SHAMPOO P10437 ₹1,500.00 0 …" at bounding box center [156, 219] width 253 height 136
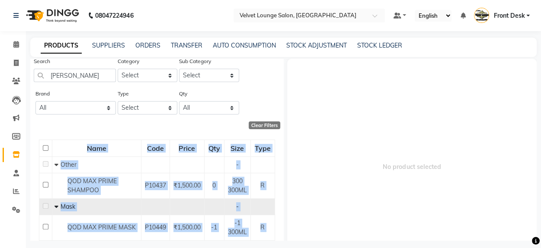
click at [279, 237] on div "Add Product Search max prime Category Select Hair Skin Makeup Personal Care App…" at bounding box center [156, 150] width 253 height 182
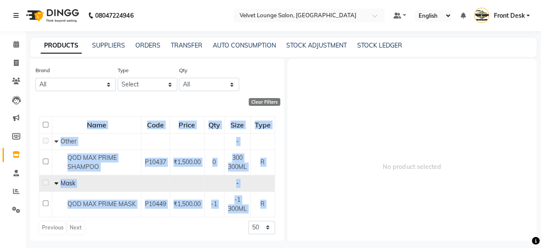
scroll to position [45, 0]
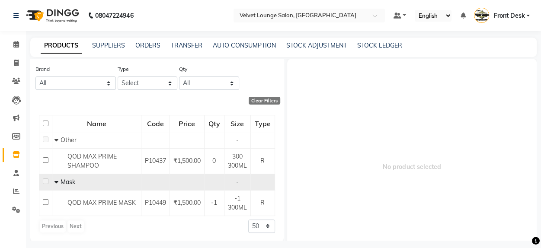
click at [354, 189] on span "No product selected" at bounding box center [412, 167] width 250 height 216
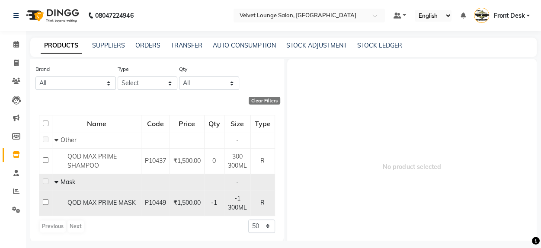
click at [45, 203] on input "checkbox" at bounding box center [46, 202] width 6 height 6
checkbox input "true"
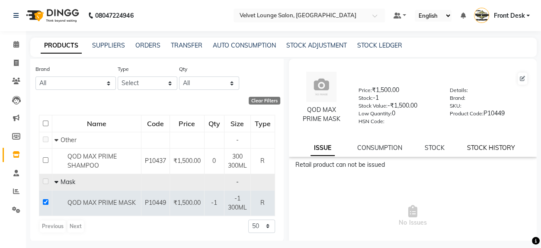
click at [490, 151] on link "STOCK HISTORY" at bounding box center [491, 148] width 48 height 8
select select "all"
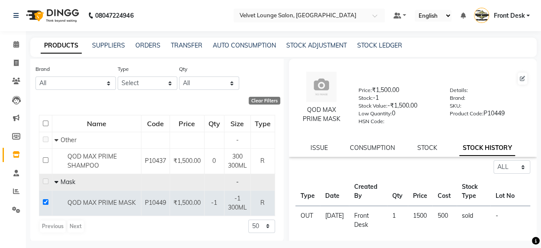
click at [536, 229] on main "PRODUCTS SUPPLIERS ORDERS TRANSFER AUTO CONSUMPTION STOCK ADJUSTMENT STOCK LEDG…" at bounding box center [283, 146] width 515 height 216
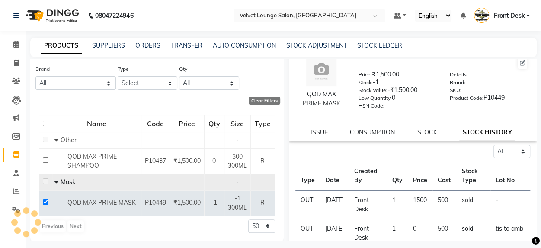
scroll to position [0, 0]
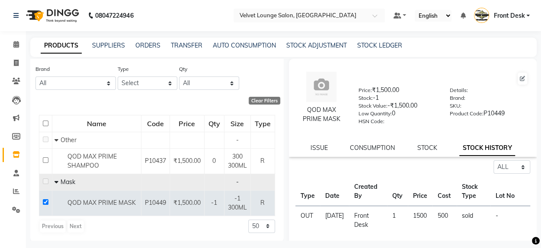
drag, startPoint x: 68, startPoint y: 76, endPoint x: 74, endPoint y: 79, distance: 6.2
click at [74, 79] on div "Brand All Beardo Bioactive Igora Krone Kumakum Kumakuma Kumakum Tisgaon Brncha …" at bounding box center [75, 77] width 80 height 26
click at [74, 79] on select "All Beardo Bioactive Igora Krone Kumakum Kumakuma Kumakum Tisgaon Brncha Kumkum…" at bounding box center [75, 83] width 80 height 13
click at [19, 77] on span at bounding box center [16, 82] width 15 height 10
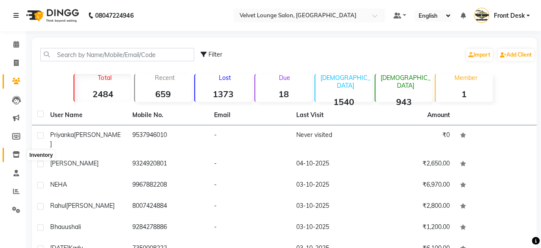
click at [20, 151] on span at bounding box center [16, 155] width 15 height 10
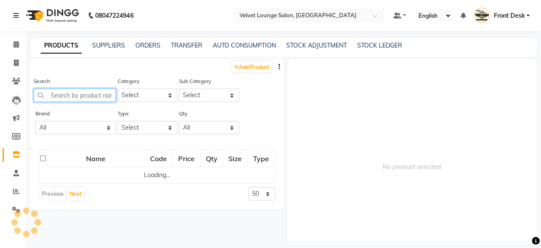
click at [93, 98] on input "text" at bounding box center [75, 95] width 82 height 13
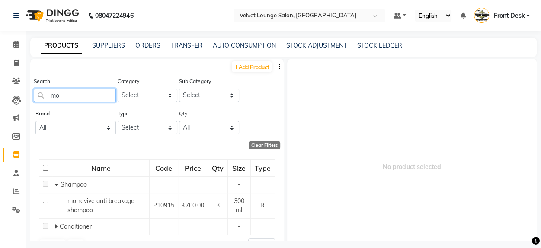
type input "m"
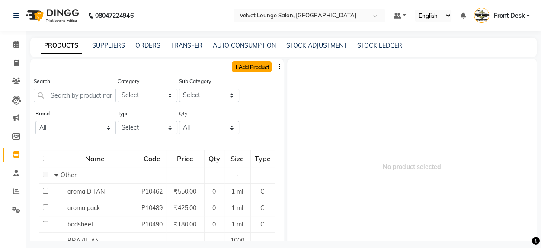
click at [236, 68] on link "Add Product" at bounding box center [252, 66] width 40 height 11
select select "true"
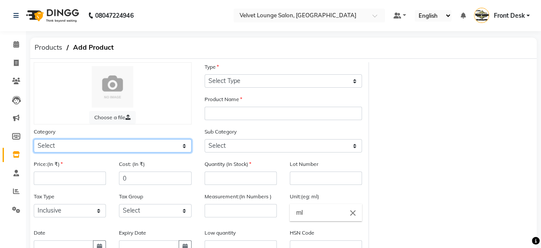
click at [152, 152] on select "Select Hair Skin Makeup Personal Care Appliances [PERSON_NAME] Waxing Disposabl…" at bounding box center [113, 145] width 158 height 13
select select "1100"
click at [34, 139] on select "Select Hair Skin Makeup Personal Care Appliances [PERSON_NAME] Waxing Disposabl…" at bounding box center [113, 145] width 158 height 13
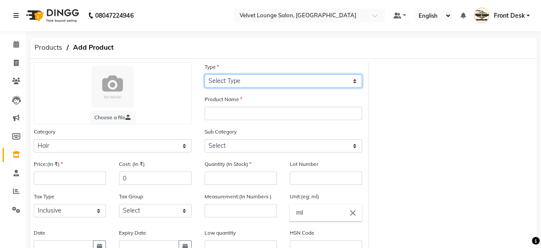
click at [221, 83] on select "Select Type Both Retail Consumable" at bounding box center [284, 80] width 158 height 13
select select "R"
click at [205, 74] on select "Select Type Both Retail Consumable" at bounding box center [284, 80] width 158 height 13
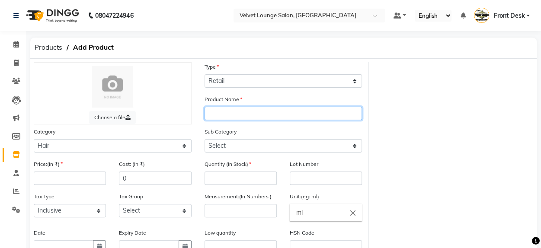
click at [220, 118] on input "text" at bounding box center [284, 113] width 158 height 13
type input "morrstore repairs,reconstruts ,hydrates ,protects shampoo"
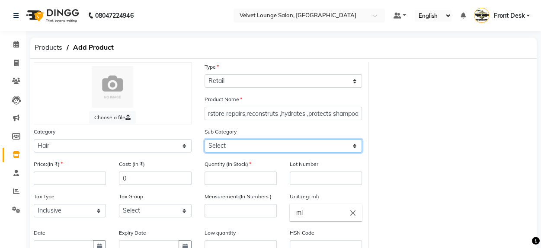
scroll to position [0, 0]
click at [216, 146] on select "Select Shampoo Conditioner Cream Mask Oil Serum Color Appliances Treatment Styl…" at bounding box center [284, 145] width 158 height 13
select select "1101"
click at [205, 139] on select "Select Shampoo Conditioner Cream Mask Oil Serum Color Appliances Treatment Styl…" at bounding box center [284, 145] width 158 height 13
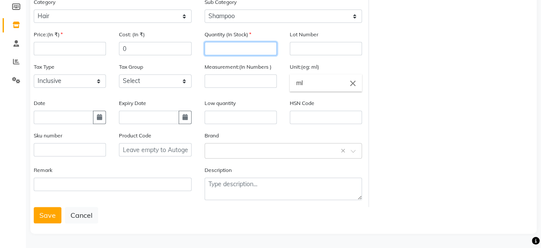
click at [234, 49] on input "number" at bounding box center [241, 48] width 72 height 13
type input "6"
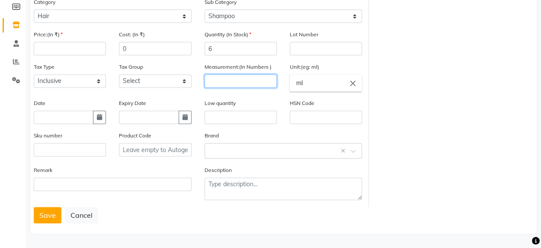
click at [249, 80] on input "number" at bounding box center [241, 80] width 72 height 13
type input "300"
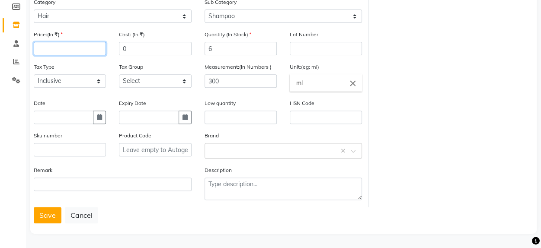
click at [51, 47] on input "number" at bounding box center [70, 48] width 72 height 13
type input "700"
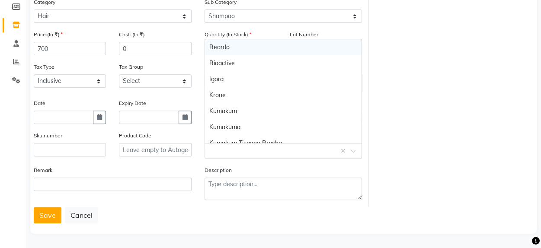
click at [224, 157] on div "Select brand or add custom brand ×" at bounding box center [284, 151] width 158 height 16
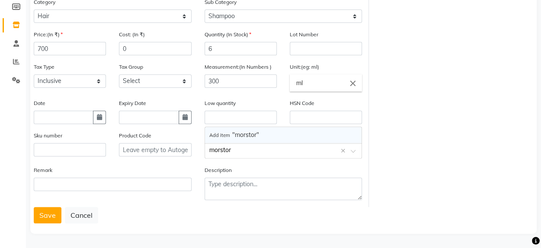
type input "morstore"
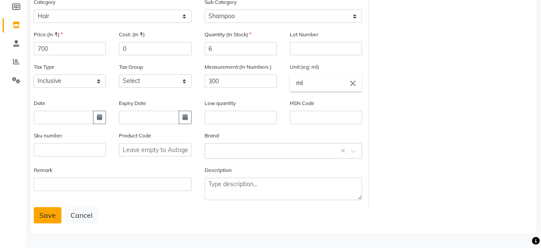
click at [59, 216] on button "Save" at bounding box center [48, 215] width 28 height 16
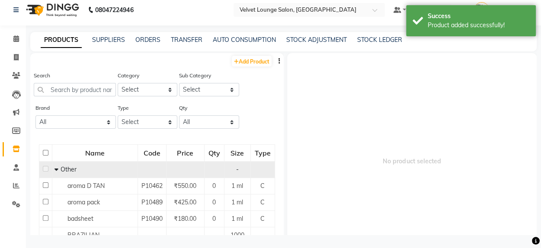
scroll to position [6, 0]
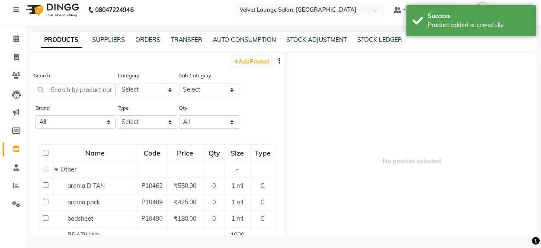
click at [249, 66] on div "Add Product" at bounding box center [156, 60] width 253 height 14
click at [243, 62] on link "Add Product" at bounding box center [252, 61] width 40 height 11
select select "true"
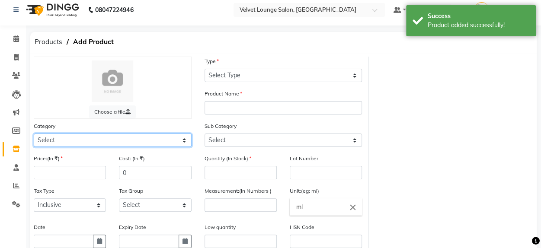
click at [62, 144] on select "Select Hair Skin Makeup Personal Care Appliances [PERSON_NAME] Waxing Disposabl…" at bounding box center [113, 140] width 158 height 13
select select "1100"
click at [34, 134] on select "Select Hair Skin Makeup Personal Care Appliances [PERSON_NAME] Waxing Disposabl…" at bounding box center [113, 140] width 158 height 13
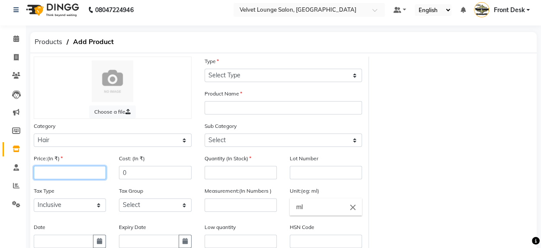
click at [80, 174] on input "number" at bounding box center [70, 172] width 72 height 13
type input "6"
type input "700"
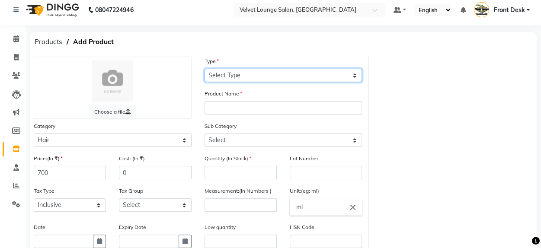
click at [223, 74] on select "Select Type Both Retail Consumable" at bounding box center [284, 75] width 158 height 13
click at [205, 69] on select "Select Type Both Retail Consumable" at bounding box center [284, 75] width 158 height 13
drag, startPoint x: 231, startPoint y: 76, endPoint x: 230, endPoint y: 111, distance: 35.0
click at [230, 111] on div "Choose a file Type Select Type Both Retail Consumable Product Name Category Sel…" at bounding box center [198, 194] width 342 height 275
select select "R"
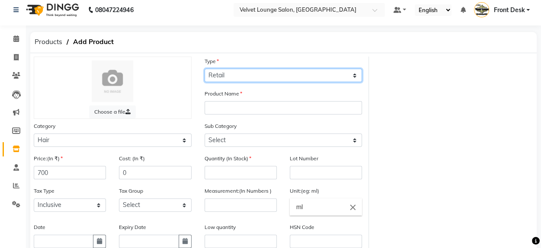
click at [205, 69] on select "Select Type Both Retail Consumable" at bounding box center [284, 75] width 158 height 13
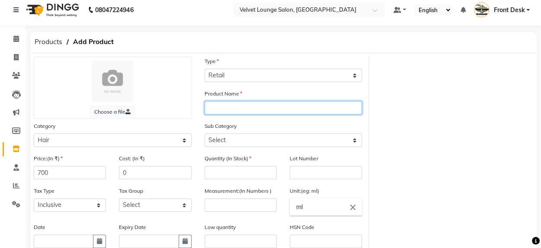
click at [237, 110] on input "text" at bounding box center [284, 107] width 158 height 13
type input "morrestore repairs,recontruts,hydrates,protects conditioner"
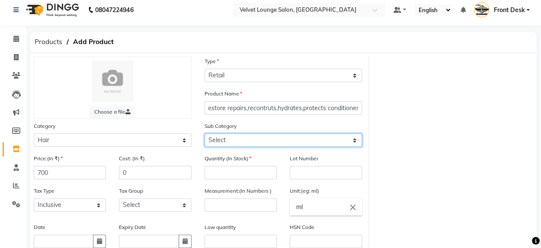
scroll to position [0, 0]
click at [222, 143] on select "Select Shampoo Conditioner Cream Mask Oil Serum Color Appliances Treatment Styl…" at bounding box center [284, 140] width 158 height 13
select select "1102"
click at [205, 134] on select "Select Shampoo Conditioner Cream Mask Oil Serum Color Appliances Treatment Styl…" at bounding box center [284, 140] width 158 height 13
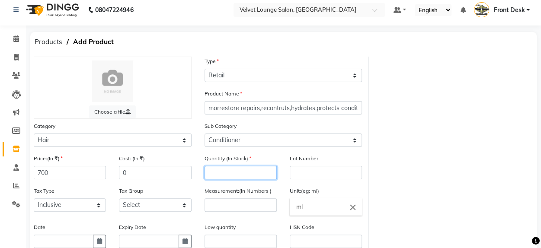
click at [230, 173] on input "number" at bounding box center [241, 172] width 72 height 13
type input "6"
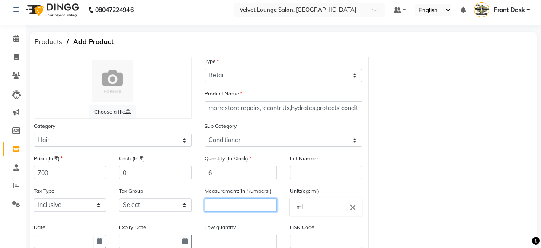
click at [229, 204] on input "number" at bounding box center [241, 204] width 72 height 13
type input "300"
drag, startPoint x: 535, startPoint y: 217, endPoint x: 550, endPoint y: 222, distance: 15.6
click at [540, 222] on html "08047224946 Select Location × Velvet Lounge Salon, Shiv Mandir Road Default Pan…" at bounding box center [270, 118] width 541 height 248
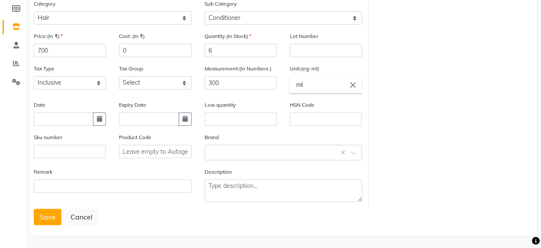
scroll to position [130, 0]
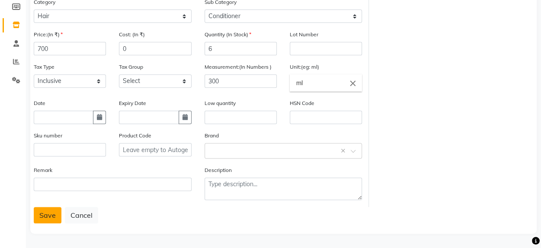
click at [41, 216] on button "Save" at bounding box center [48, 215] width 28 height 16
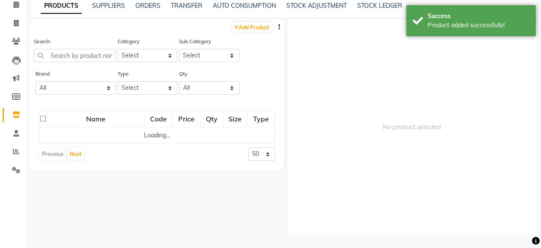
scroll to position [6, 0]
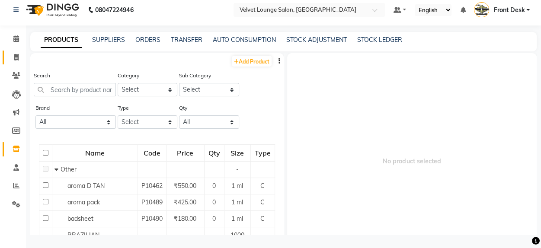
click at [14, 62] on link "Invoice" at bounding box center [13, 58] width 21 height 14
select select "service"
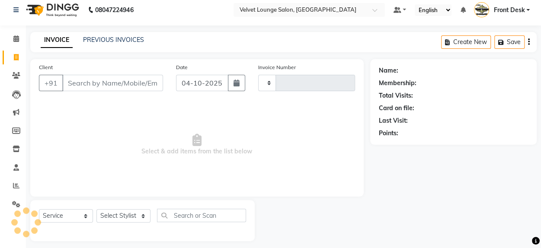
scroll to position [11, 0]
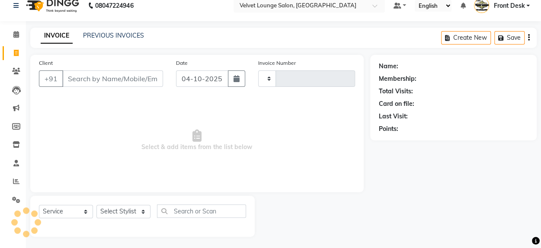
type input "2054"
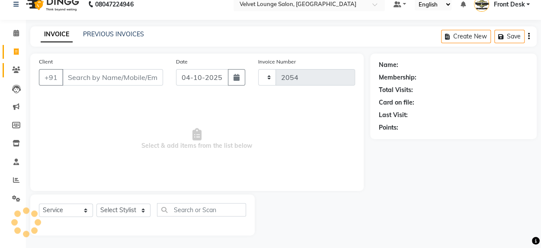
select select "5962"
click at [11, 179] on span at bounding box center [16, 181] width 15 height 10
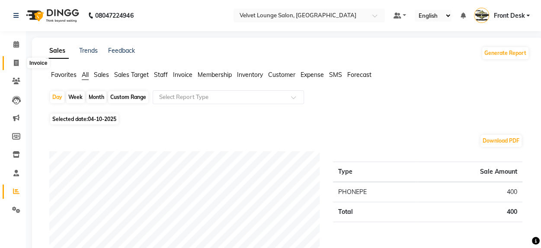
click at [17, 67] on span at bounding box center [16, 63] width 15 height 10
select select "5962"
select select "service"
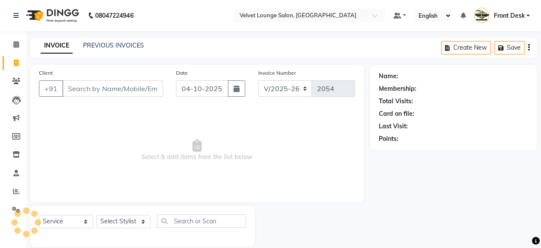
scroll to position [11, 0]
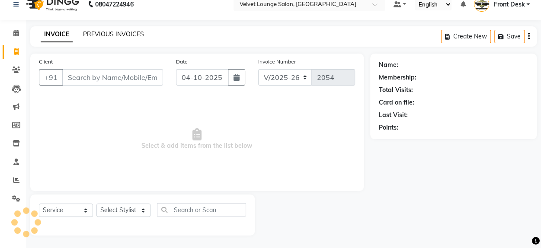
click at [116, 35] on link "PREVIOUS INVOICES" at bounding box center [113, 34] width 61 height 8
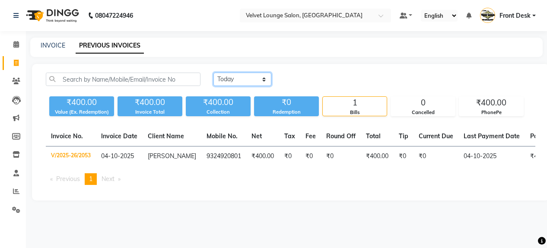
click at [257, 76] on select "[DATE] [DATE] Custom Range" at bounding box center [243, 79] width 58 height 13
select select "range"
click at [214, 73] on select "[DATE] [DATE] Custom Range" at bounding box center [243, 79] width 58 height 13
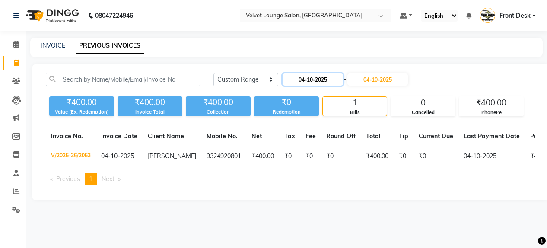
click at [296, 78] on input "04-10-2025" at bounding box center [313, 80] width 61 height 12
select select "10"
select select "2025"
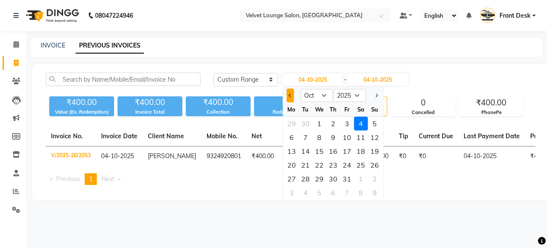
click at [288, 96] on button "Previous month" at bounding box center [290, 96] width 7 height 14
select select "9"
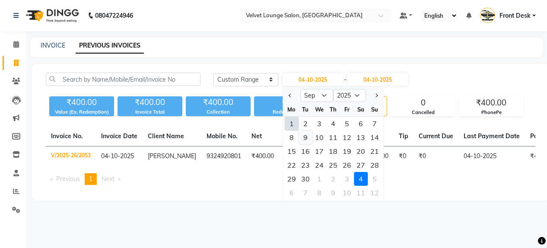
click at [306, 137] on div "9" at bounding box center [306, 138] width 14 height 14
type input "[DATE]"
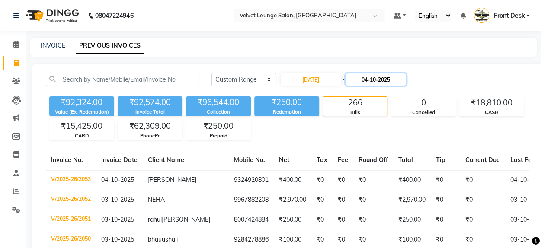
click at [361, 83] on input "04-10-2025" at bounding box center [375, 80] width 61 height 12
select select "10"
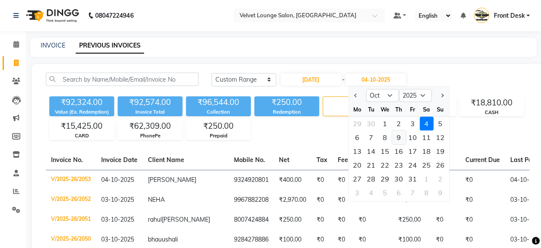
click at [397, 137] on div "9" at bounding box center [399, 138] width 14 height 14
type input "[DATE]"
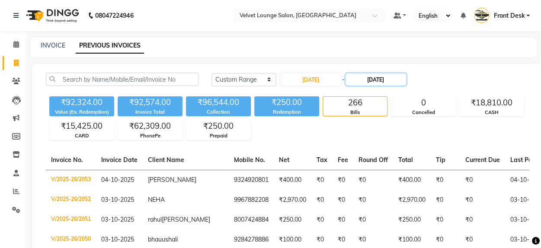
click at [371, 83] on input "[DATE]" at bounding box center [375, 80] width 61 height 12
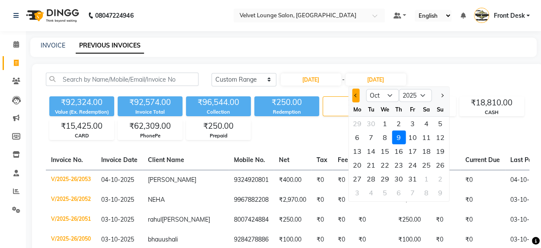
click at [353, 96] on button "Previous month" at bounding box center [355, 96] width 7 height 14
select select "9"
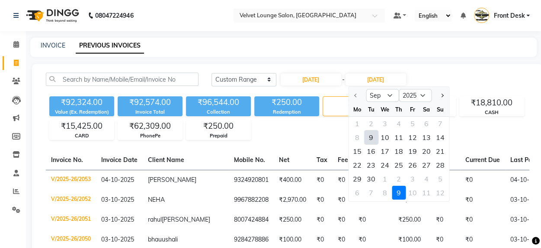
click at [368, 136] on div "9" at bounding box center [371, 138] width 14 height 14
type input "[DATE]"
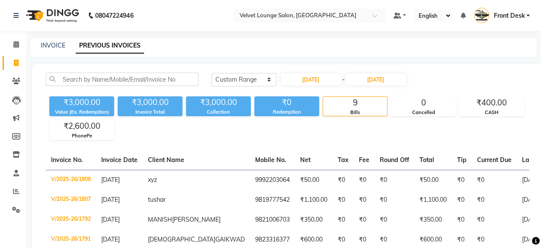
click at [339, 86] on div "[DATE] - [DATE]" at bounding box center [343, 80] width 127 height 14
click at [332, 85] on input "[DATE]" at bounding box center [311, 80] width 61 height 12
select select "9"
select select "2025"
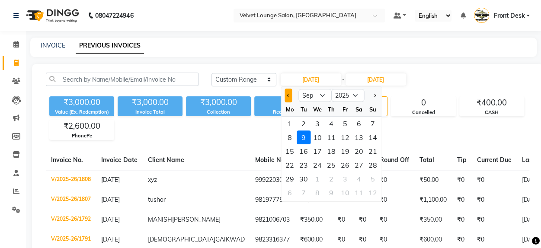
click at [288, 96] on span "Previous month" at bounding box center [288, 95] width 3 height 3
select select "8"
click at [358, 140] on div "9" at bounding box center [359, 138] width 14 height 14
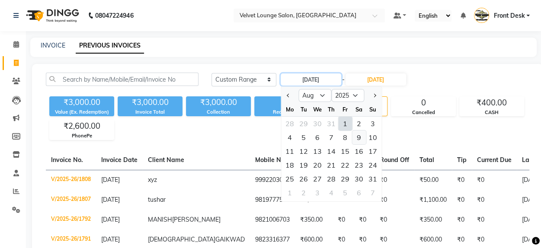
type input "[DATE]"
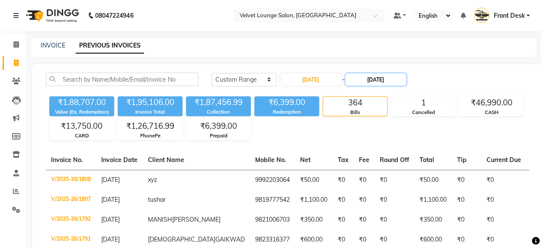
click at [360, 85] on input "[DATE]" at bounding box center [375, 80] width 61 height 12
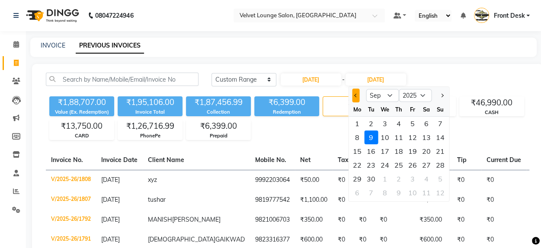
click at [355, 96] on span "Previous month" at bounding box center [355, 95] width 3 height 3
select select "8"
click at [429, 137] on div "9" at bounding box center [426, 138] width 14 height 14
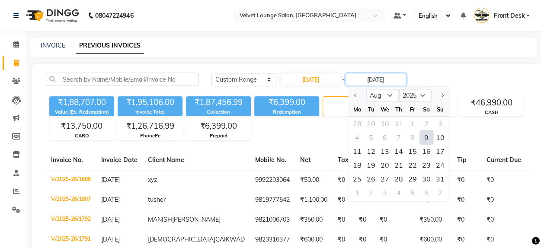
type input "[DATE]"
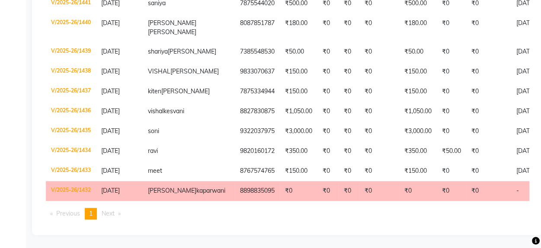
scroll to position [323, 0]
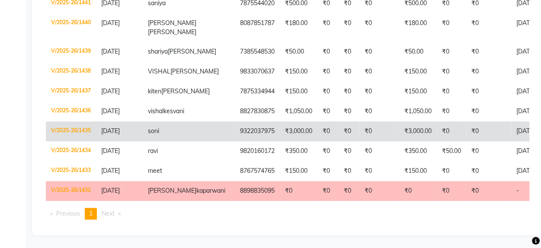
click at [511, 132] on td "[DATE]" at bounding box center [544, 132] width 67 height 20
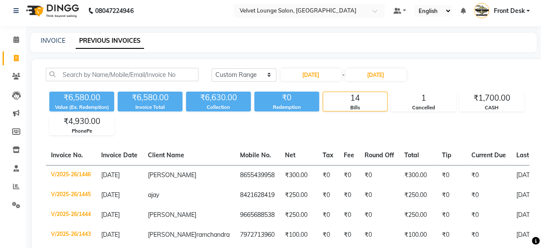
scroll to position [0, 0]
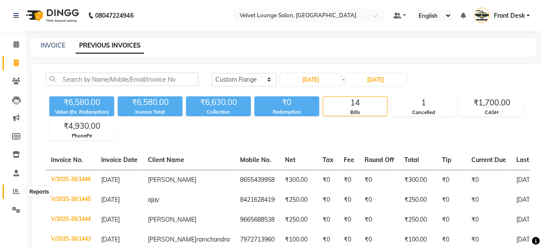
click at [18, 190] on icon at bounding box center [16, 191] width 6 height 6
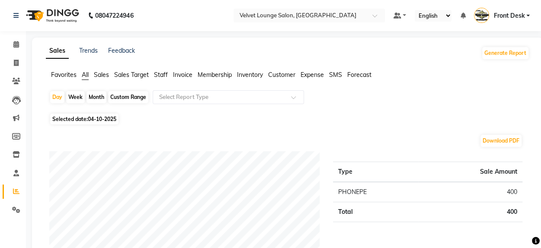
click at [95, 103] on div "Month" at bounding box center [96, 97] width 20 height 12
select select "10"
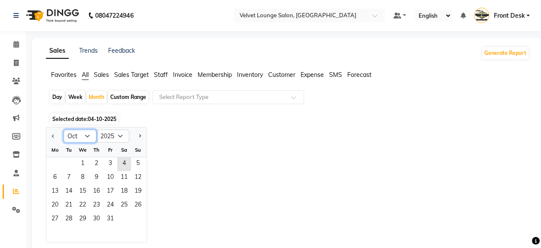
click at [88, 136] on select "Jan Feb Mar Apr May Jun [DATE] Aug Sep Oct Nov Dec" at bounding box center [80, 136] width 33 height 13
click at [122, 138] on select "2015 2016 2017 2018 2019 2020 2021 2022 2023 2024 2025 2026 2027 2028 2029 2030…" at bounding box center [112, 136] width 33 height 13
select select "2024"
click at [96, 130] on select "2015 2016 2017 2018 2019 2020 2021 2022 2023 2024 2025 2026 2027 2028 2029 2030…" at bounding box center [112, 136] width 33 height 13
click at [69, 163] on span "1" at bounding box center [69, 164] width 14 height 14
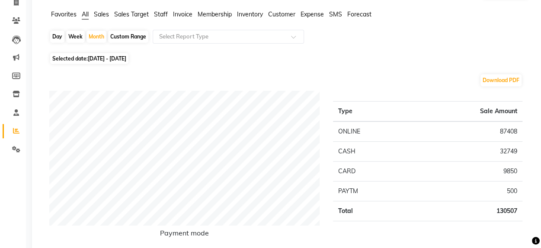
scroll to position [69, 0]
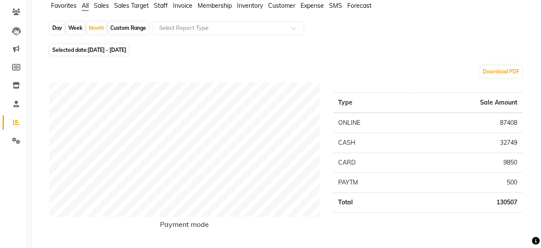
click at [157, 4] on span "Staff" at bounding box center [161, 6] width 14 height 8
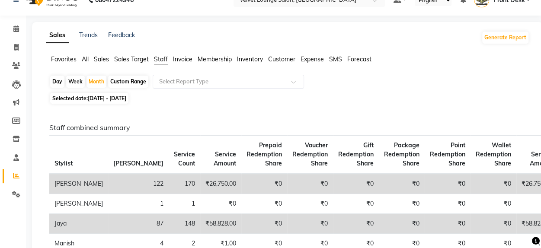
scroll to position [0, 0]
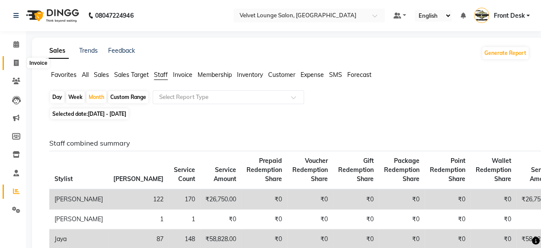
click at [17, 65] on icon at bounding box center [16, 63] width 5 height 6
select select "service"
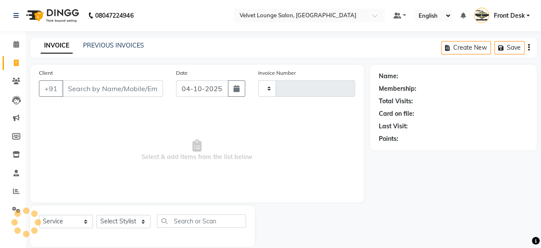
scroll to position [11, 0]
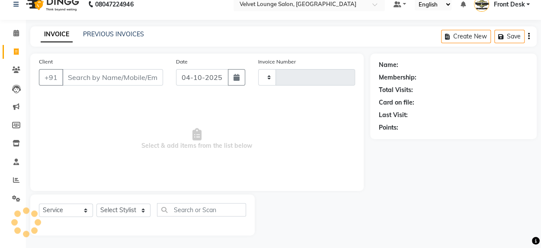
type input "2054"
select select "5962"
click at [115, 38] on div "INVOICE PREVIOUS INVOICES" at bounding box center [92, 35] width 124 height 10
click at [133, 36] on link "PREVIOUS INVOICES" at bounding box center [113, 34] width 61 height 8
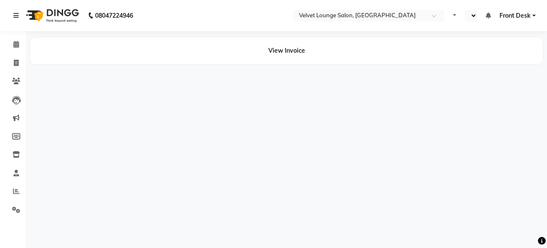
select select "en"
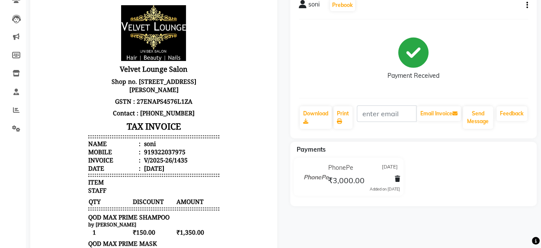
scroll to position [104, 0]
